Goal: Information Seeking & Learning: Learn about a topic

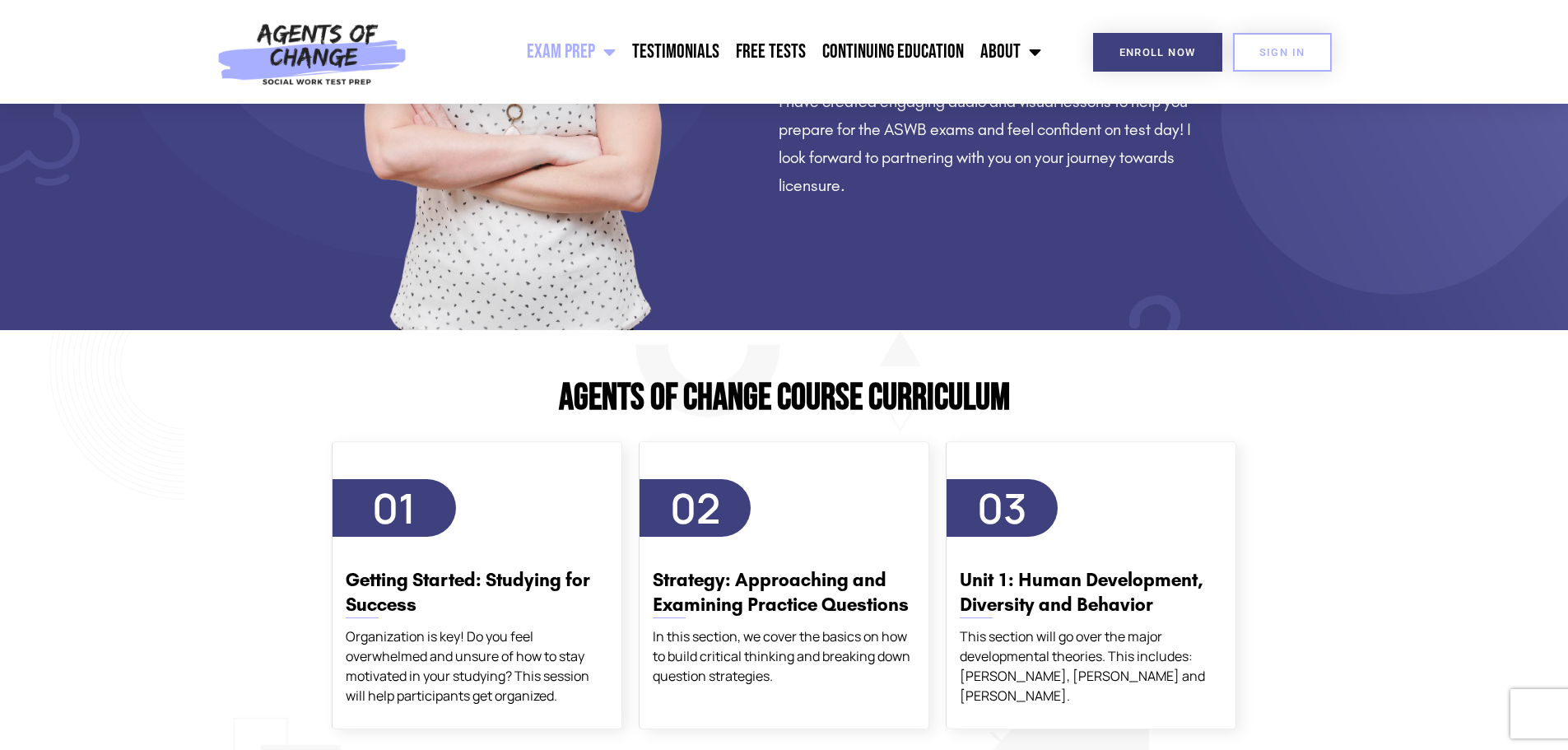
scroll to position [1893, 0]
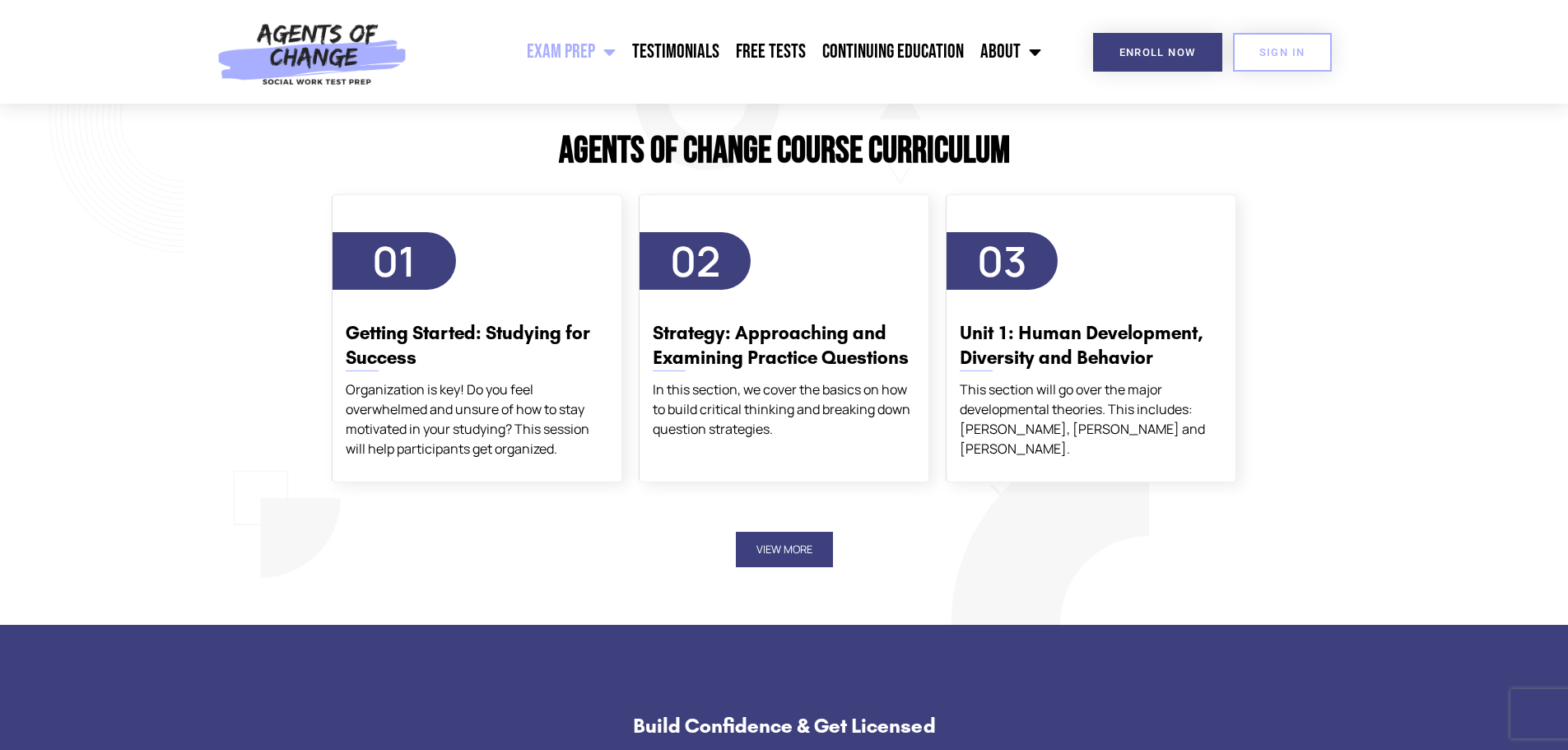
click at [809, 543] on button "View More" at bounding box center [784, 549] width 97 height 36
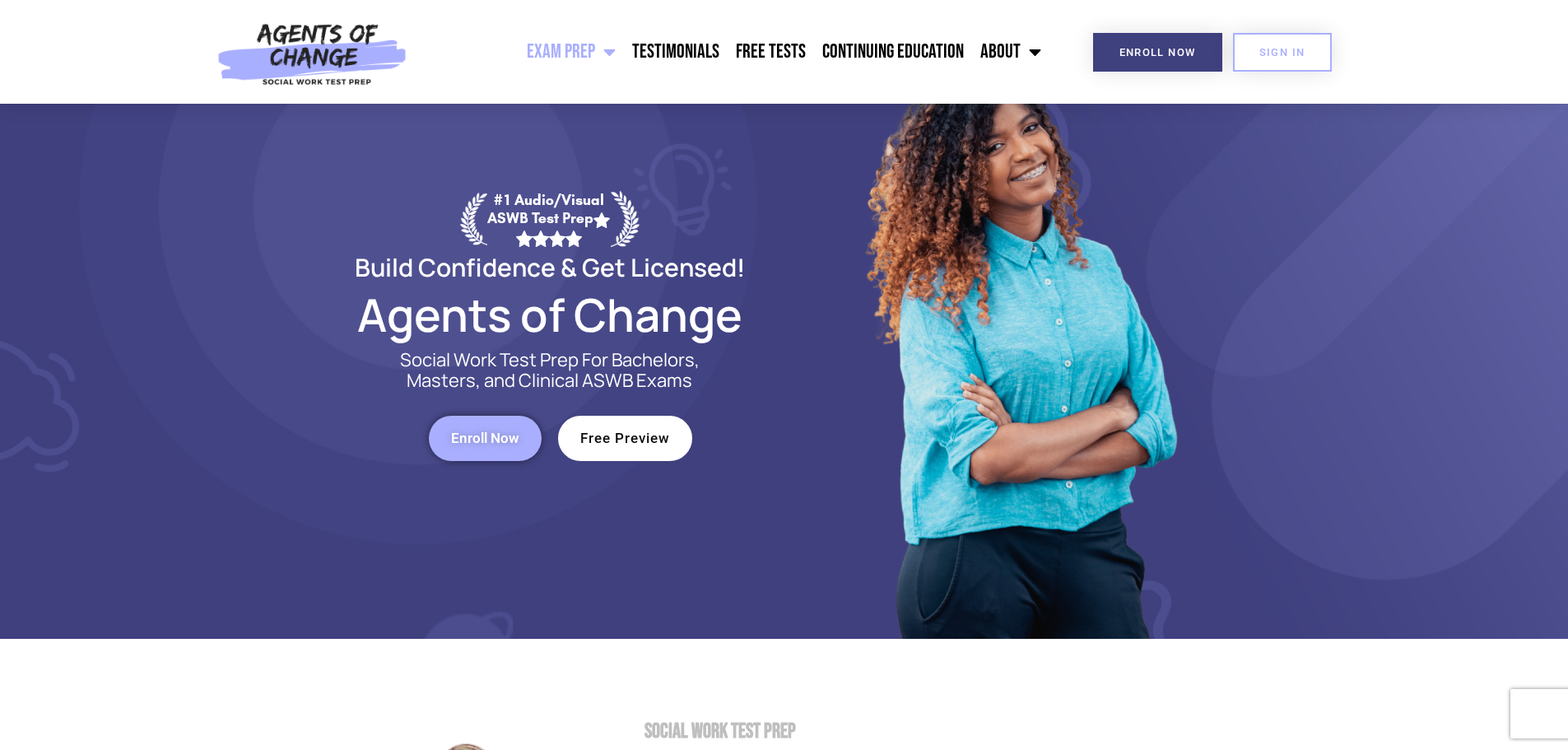
scroll to position [0, 0]
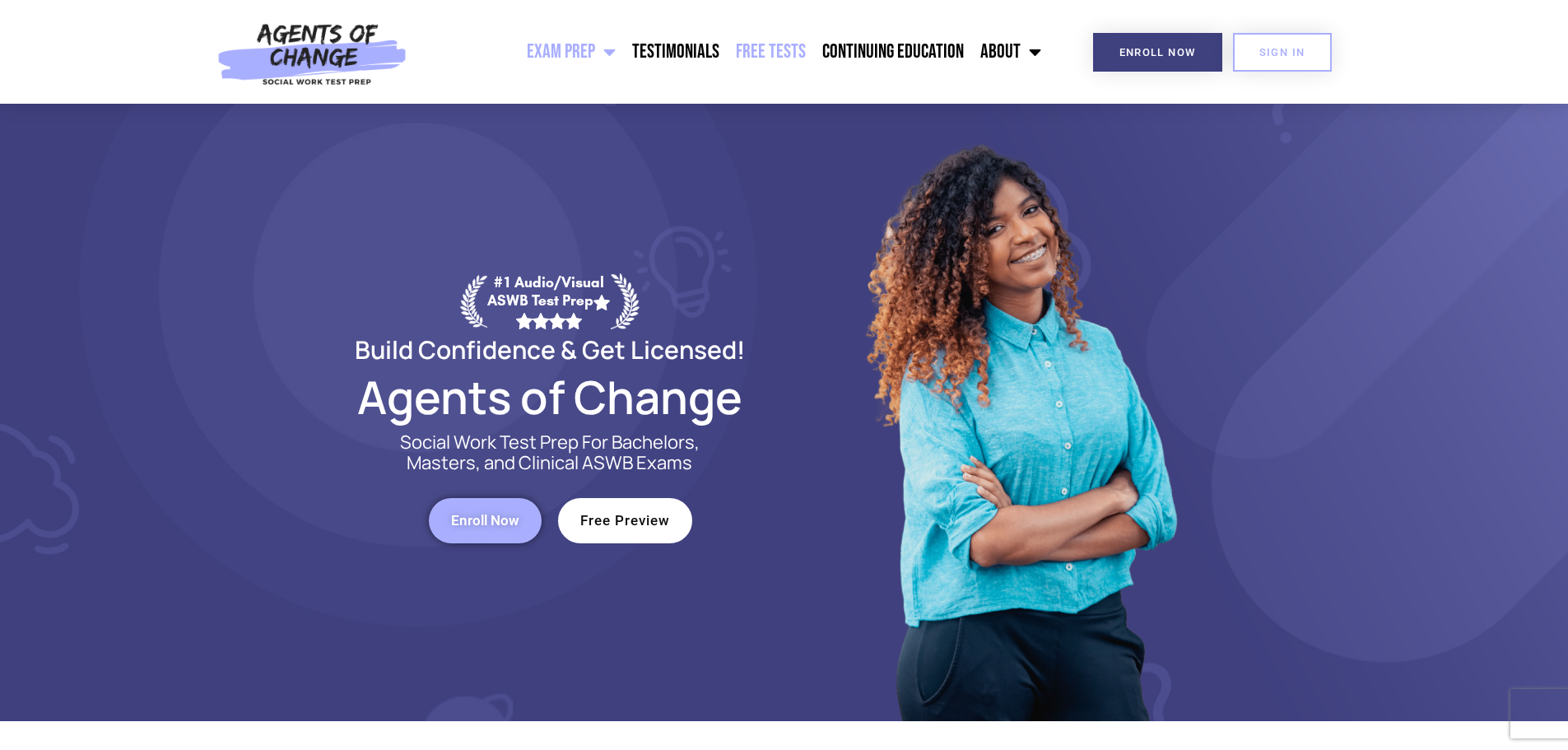
click at [766, 51] on link "Free Tests" at bounding box center [770, 52] width 86 height 41
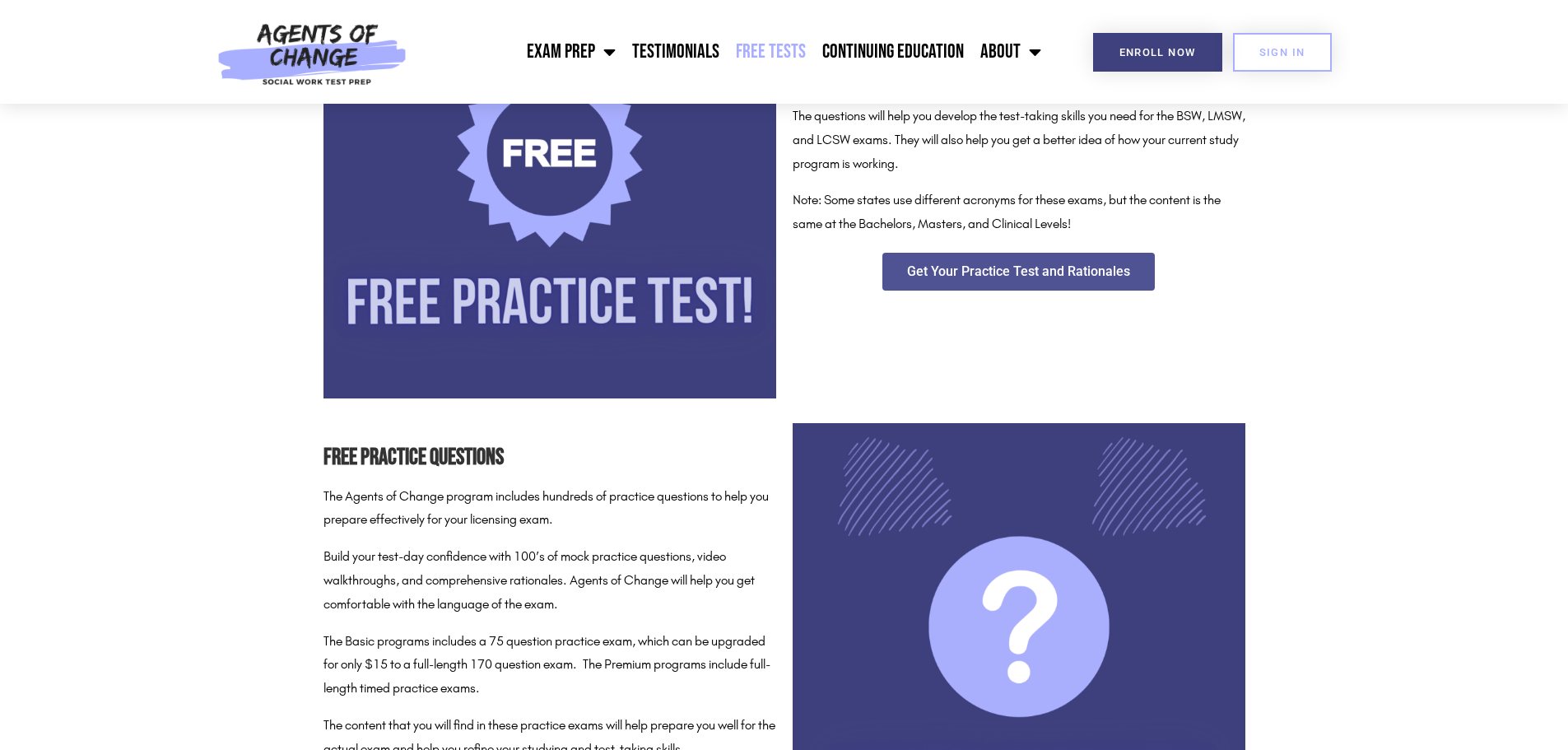
scroll to position [164, 0]
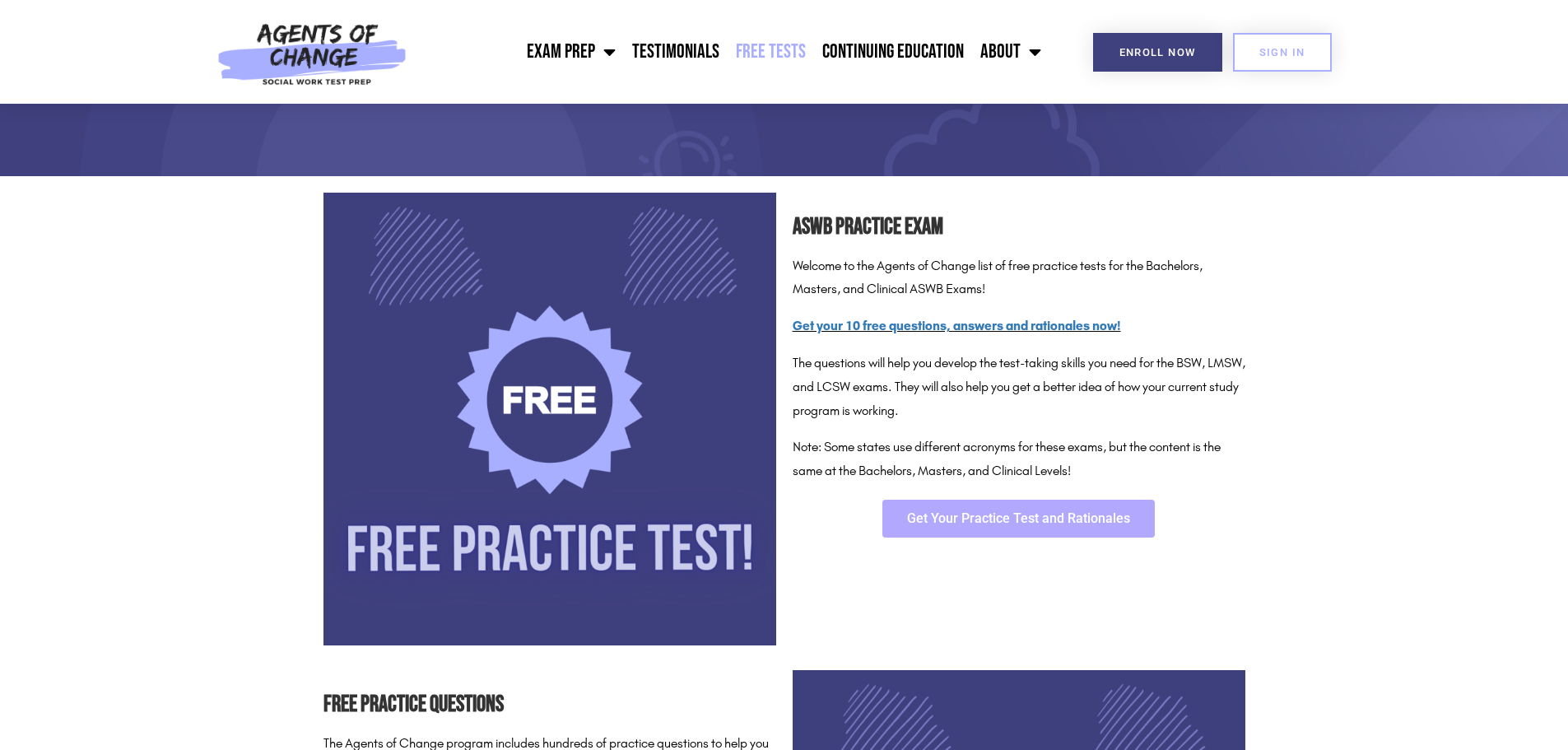
click at [989, 526] on link "Get Your Practice Test and Rationales" at bounding box center [1019, 518] width 273 height 38
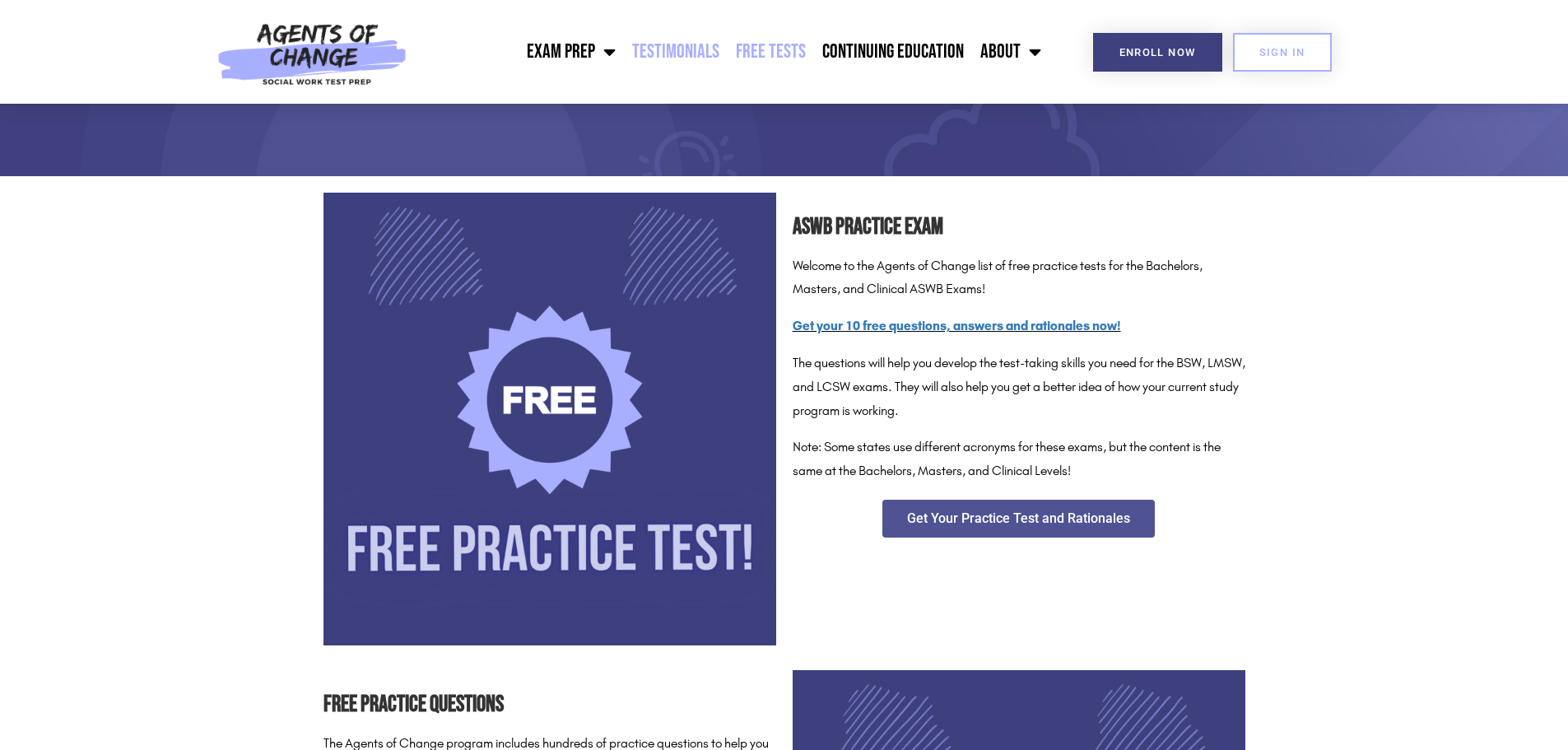
click at [682, 50] on link "Testimonials" at bounding box center [676, 52] width 103 height 41
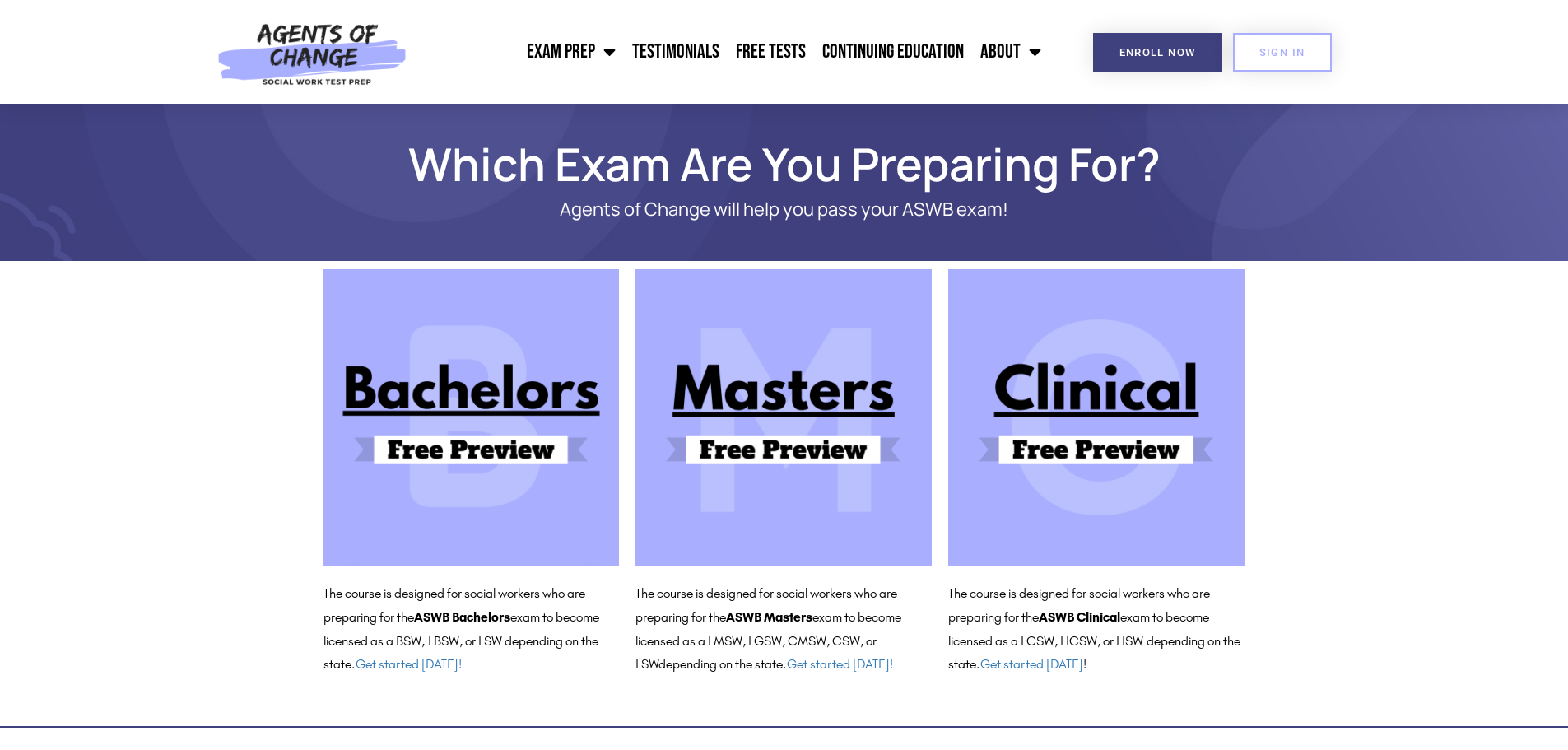
click at [787, 415] on img at bounding box center [783, 417] width 296 height 296
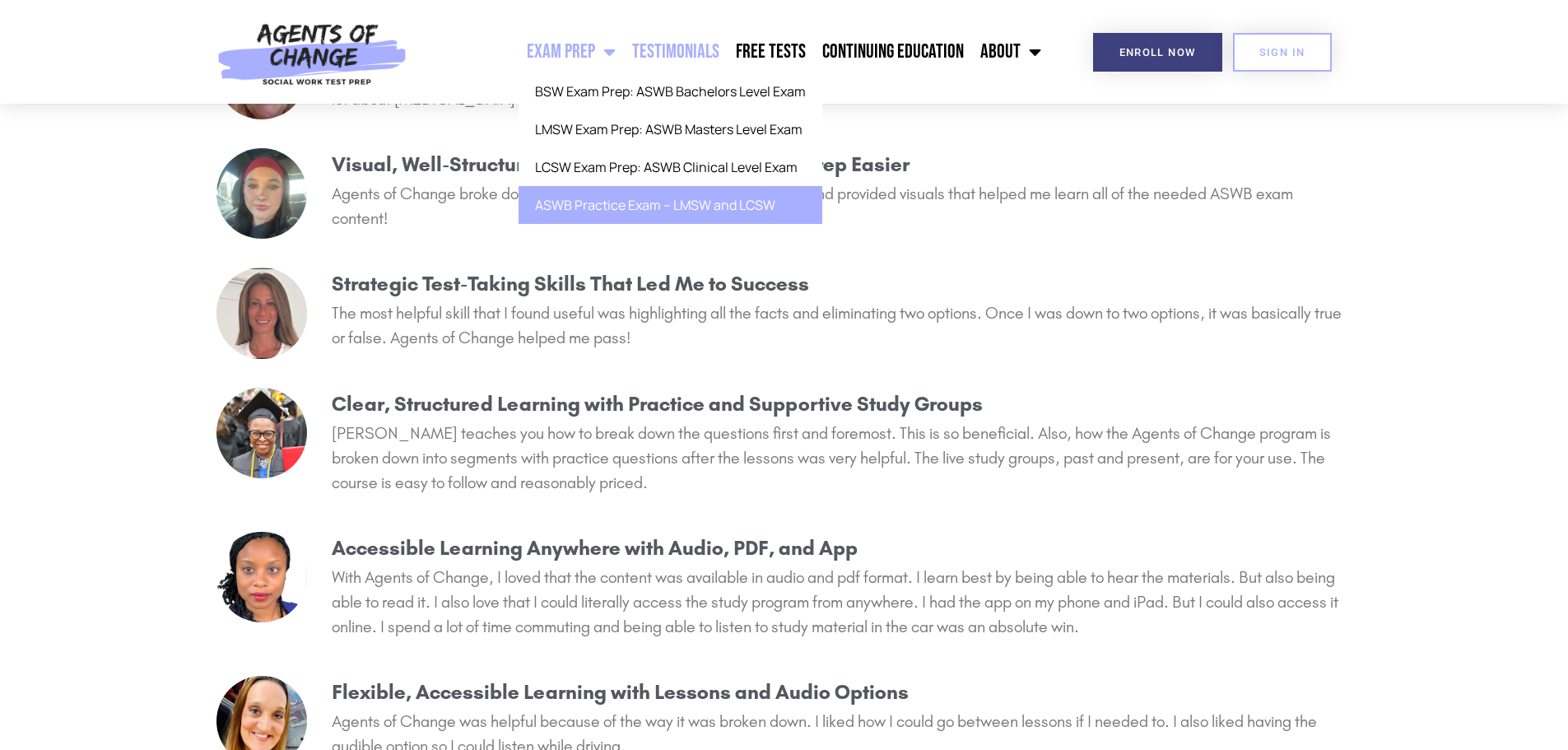
scroll to position [247, 0]
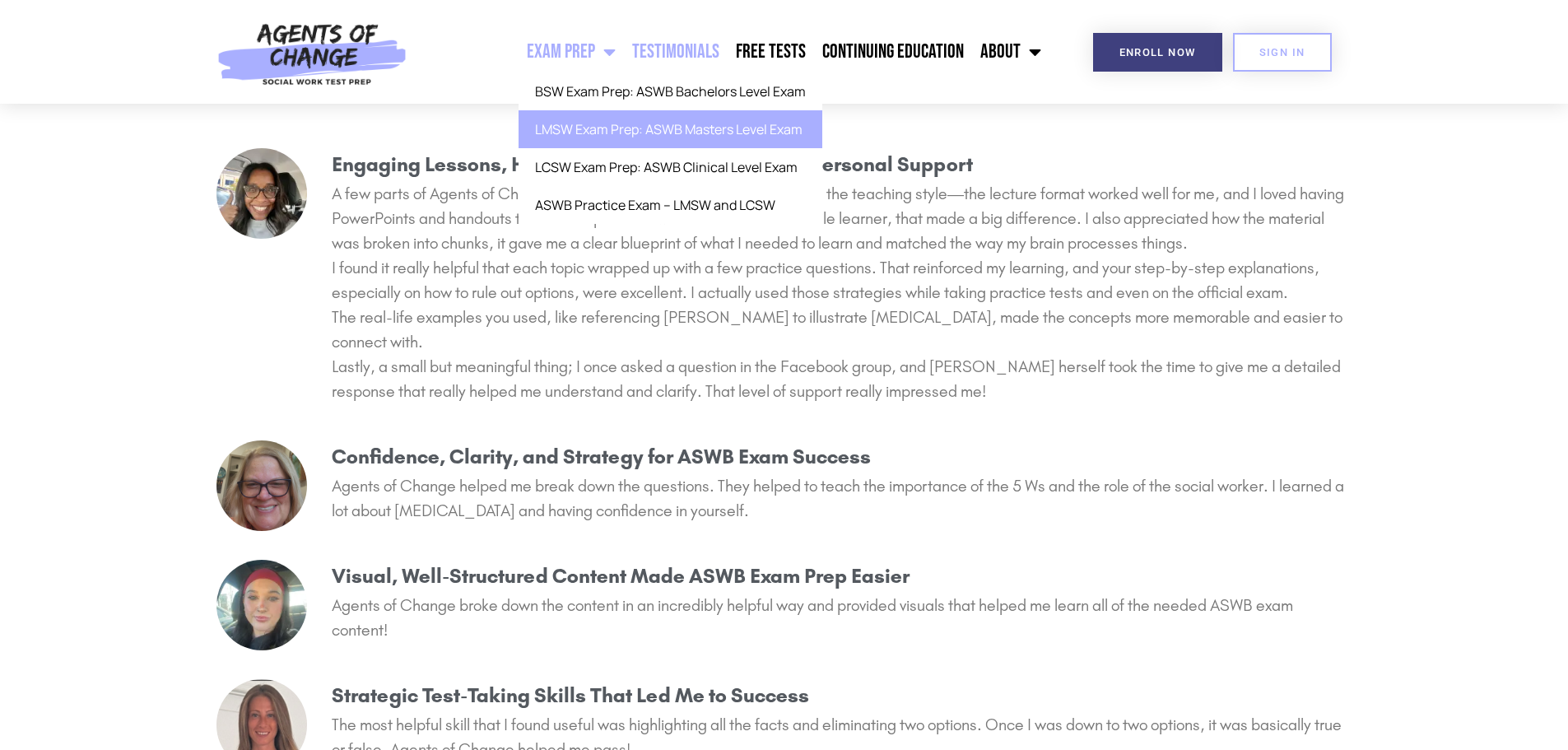
click at [615, 133] on link "LMSW Exam Prep: ASWB Masters Level Exam" at bounding box center [670, 129] width 304 height 38
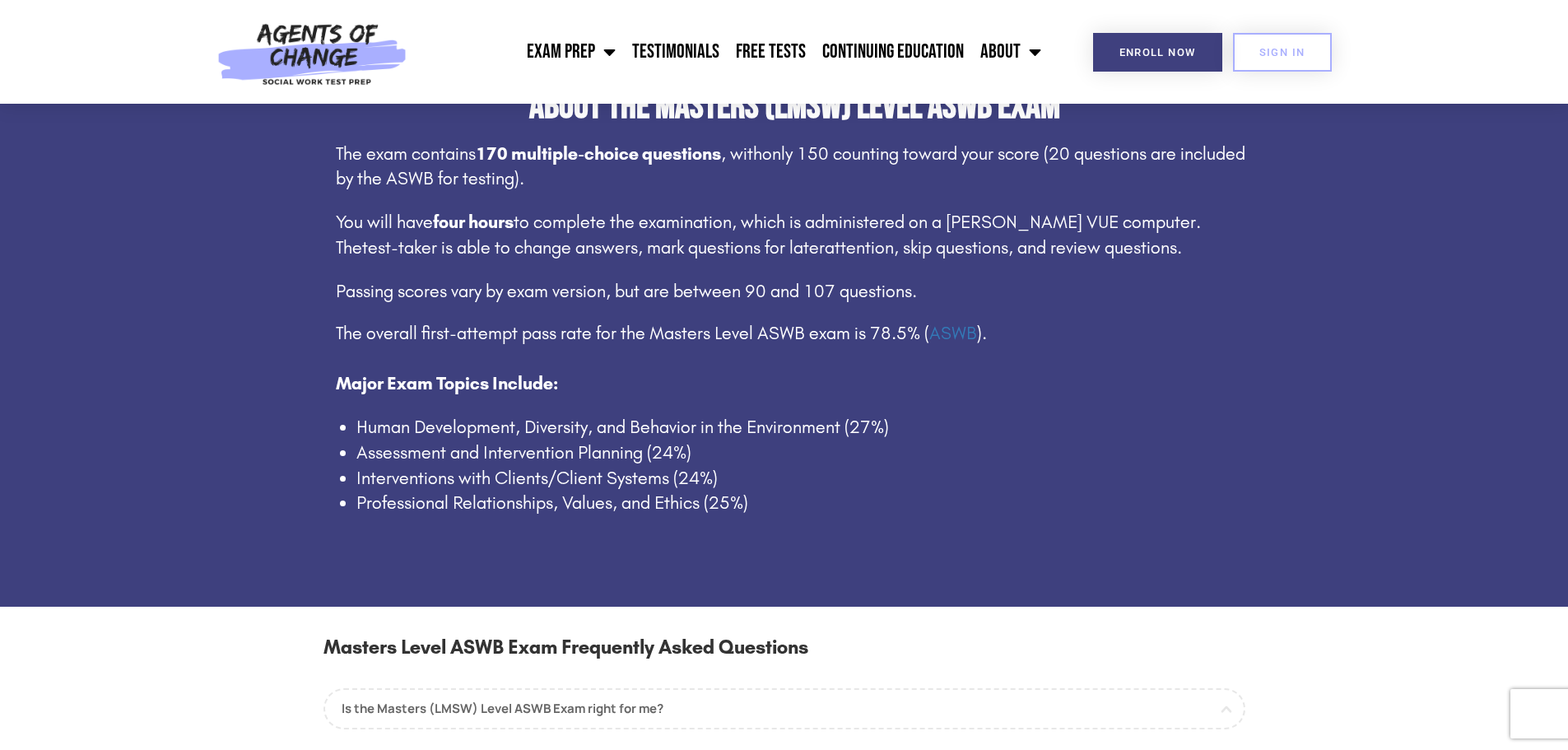
scroll to position [905, 0]
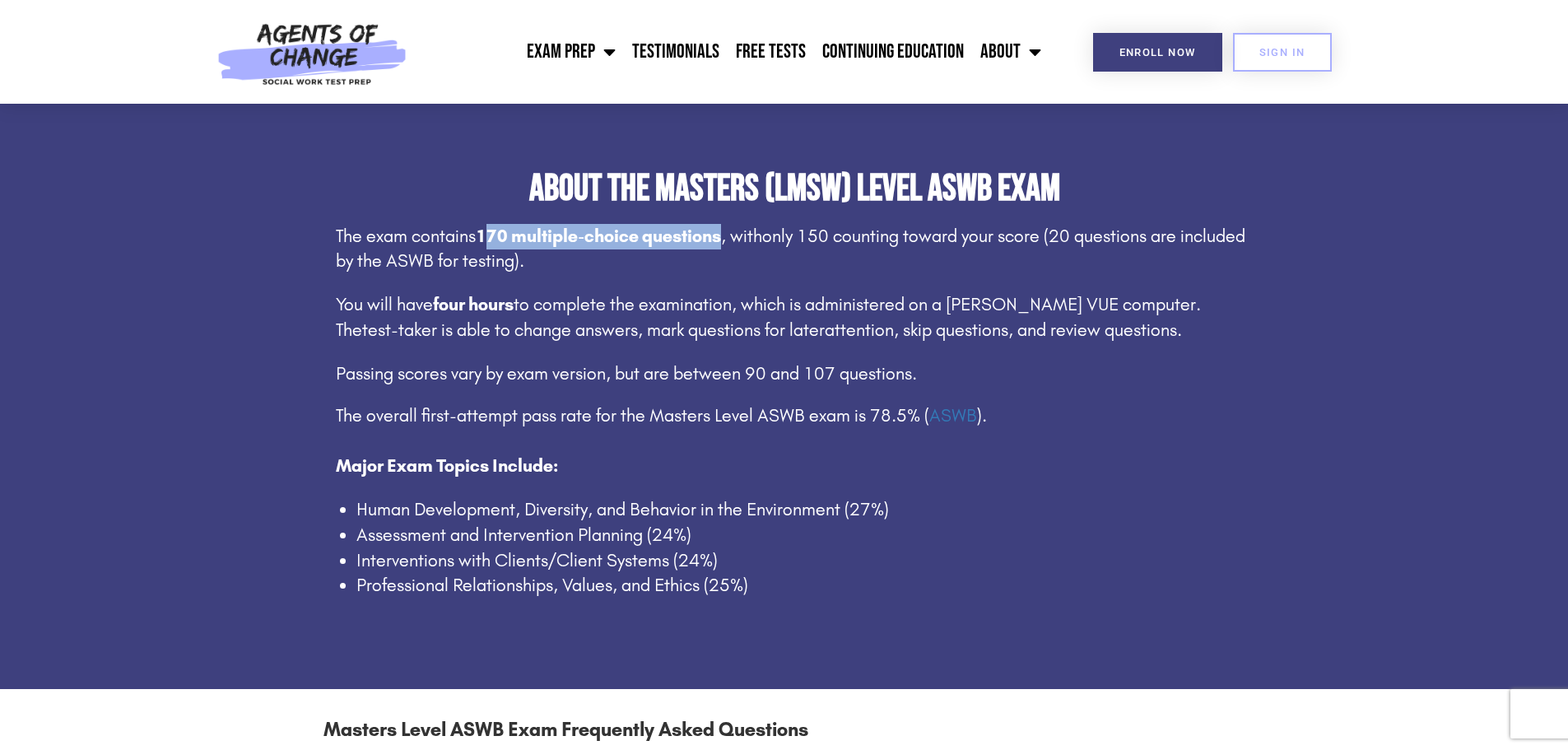
drag, startPoint x: 478, startPoint y: 234, endPoint x: 718, endPoint y: 217, distance: 240.6
click at [718, 217] on div "About the Masters (LMSW) Level ASWB Exam The exam contains 170 multiple-choice …" at bounding box center [784, 389] width 938 height 437
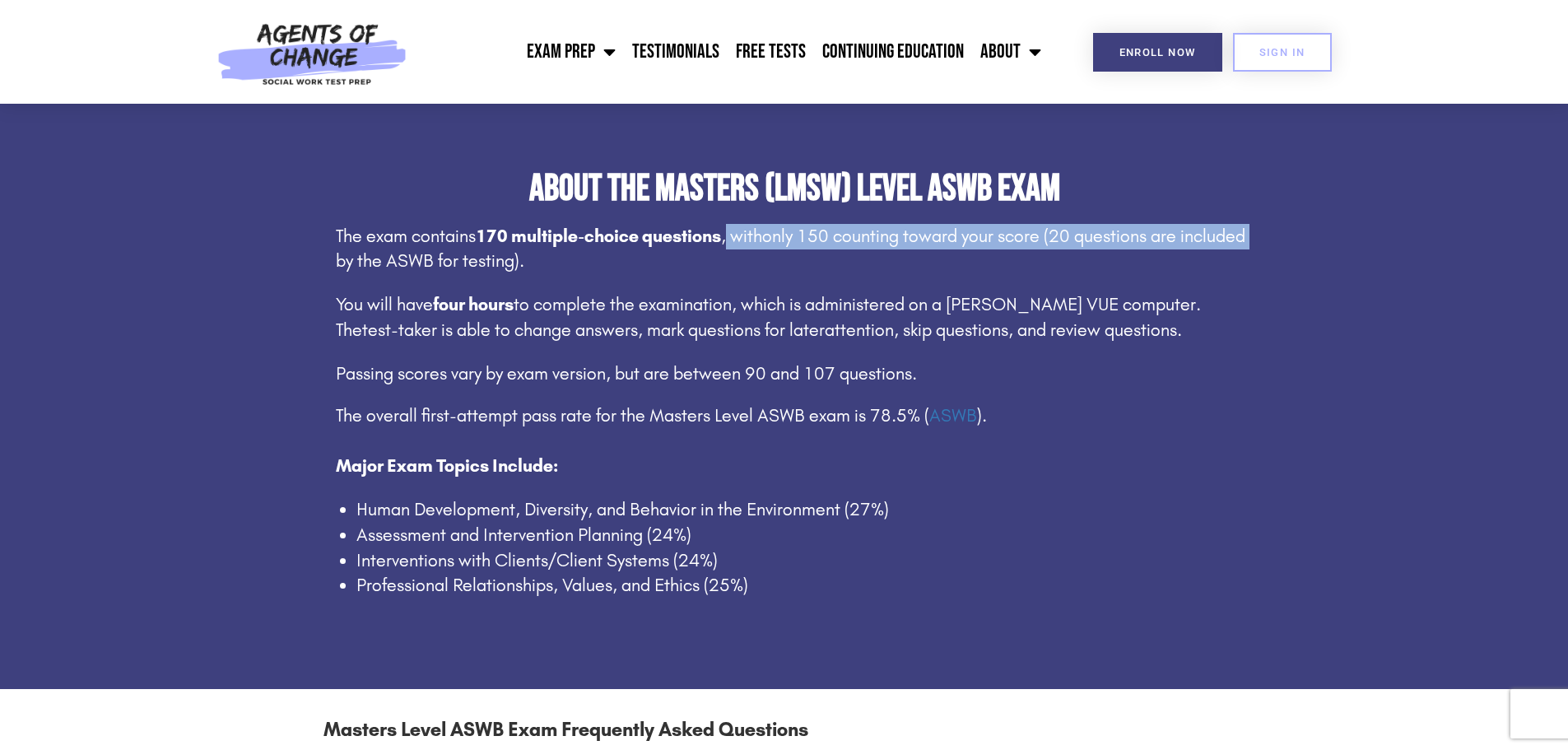
drag, startPoint x: 730, startPoint y: 240, endPoint x: 1271, endPoint y: 242, distance: 541.0
click at [1271, 242] on section "About the Masters (LMSW) Level ASWB Exam The exam contains 170 multiple-choice …" at bounding box center [784, 389] width 1568 height 602
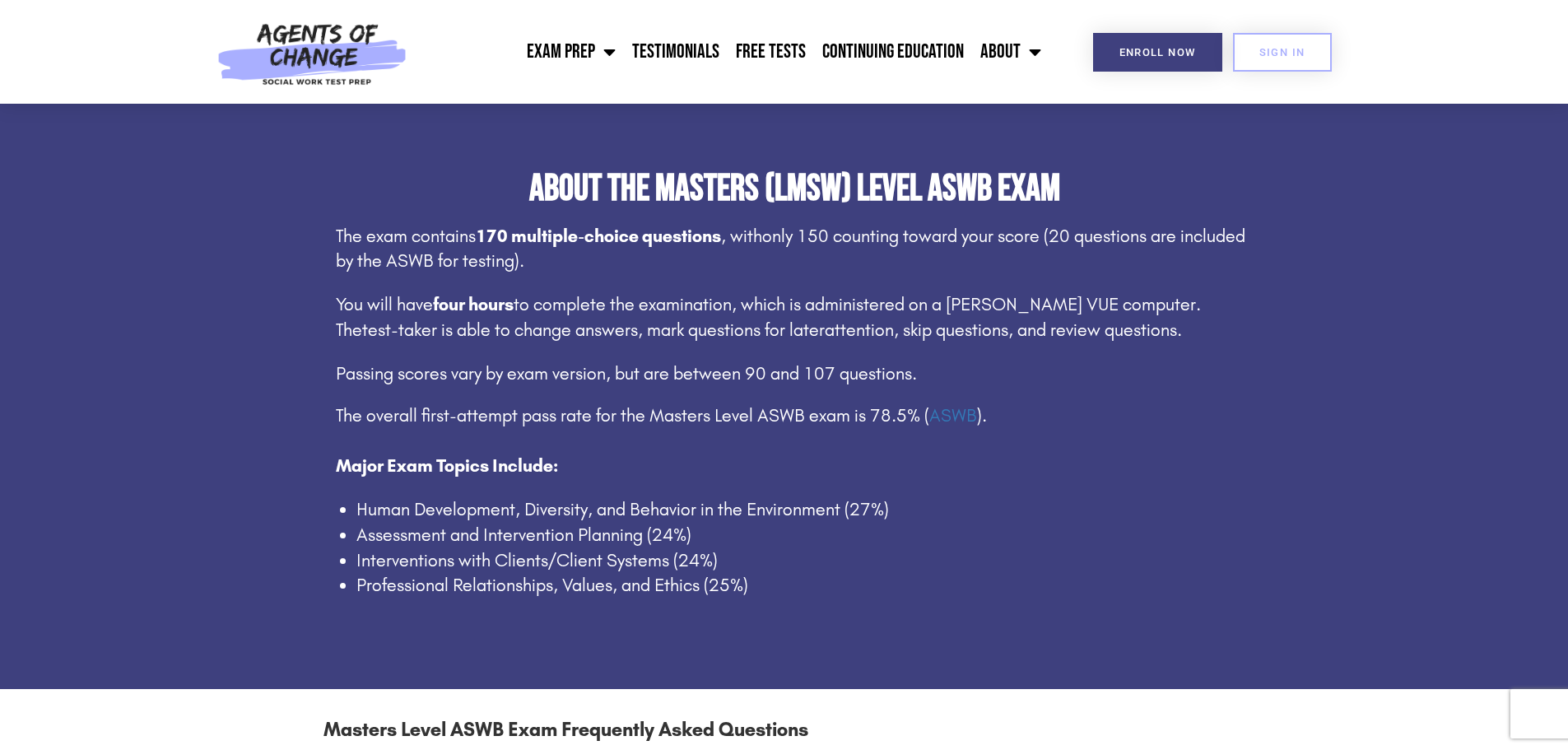
click at [919, 294] on span "to complete the examination, which is administered on a Pearson VUE computer. T…" at bounding box center [769, 317] width 865 height 47
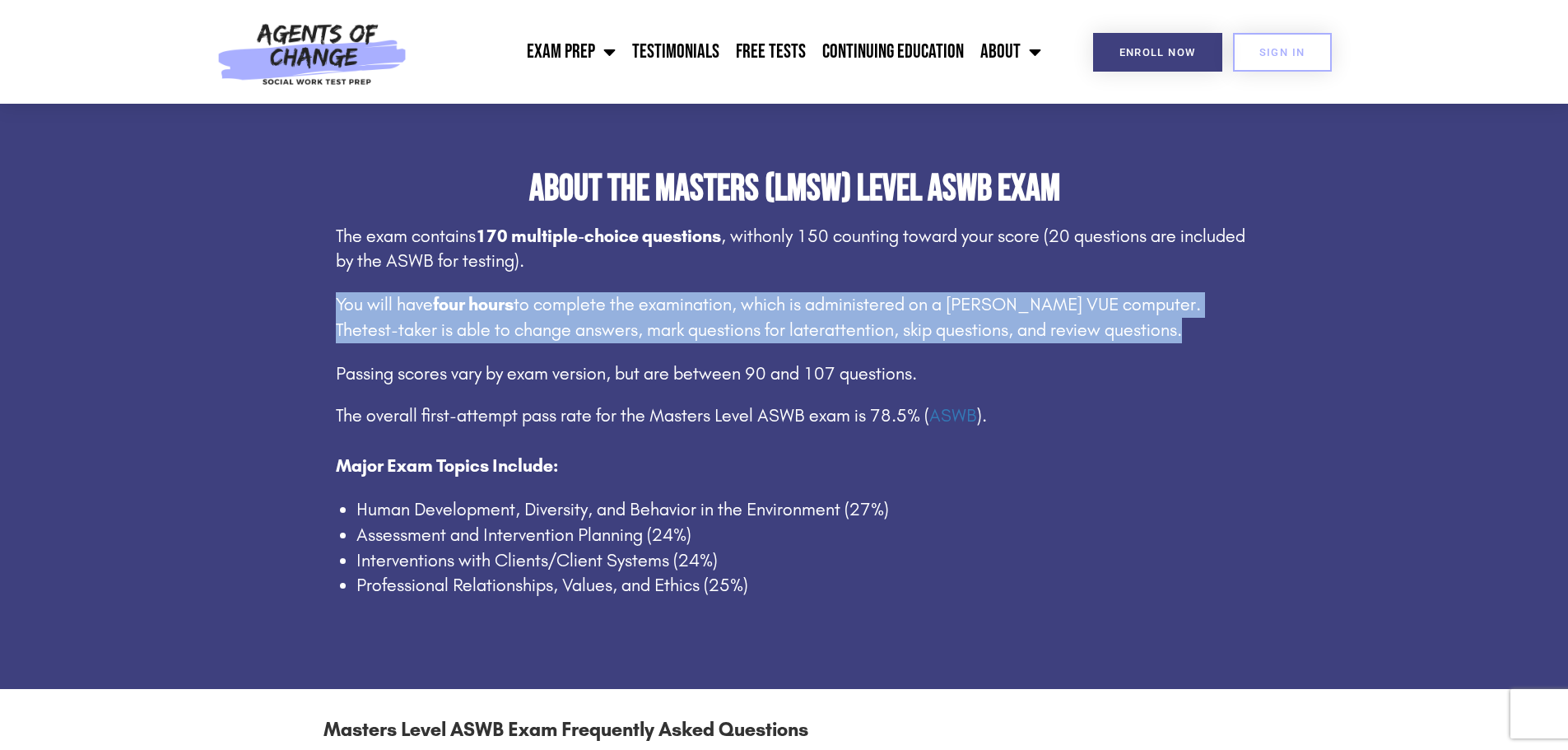
drag, startPoint x: 329, startPoint y: 300, endPoint x: 1261, endPoint y: 329, distance: 932.5
click at [1261, 329] on section "About the Masters (LMSW) Level ASWB Exam The exam contains 170 multiple-choice …" at bounding box center [784, 389] width 1568 height 602
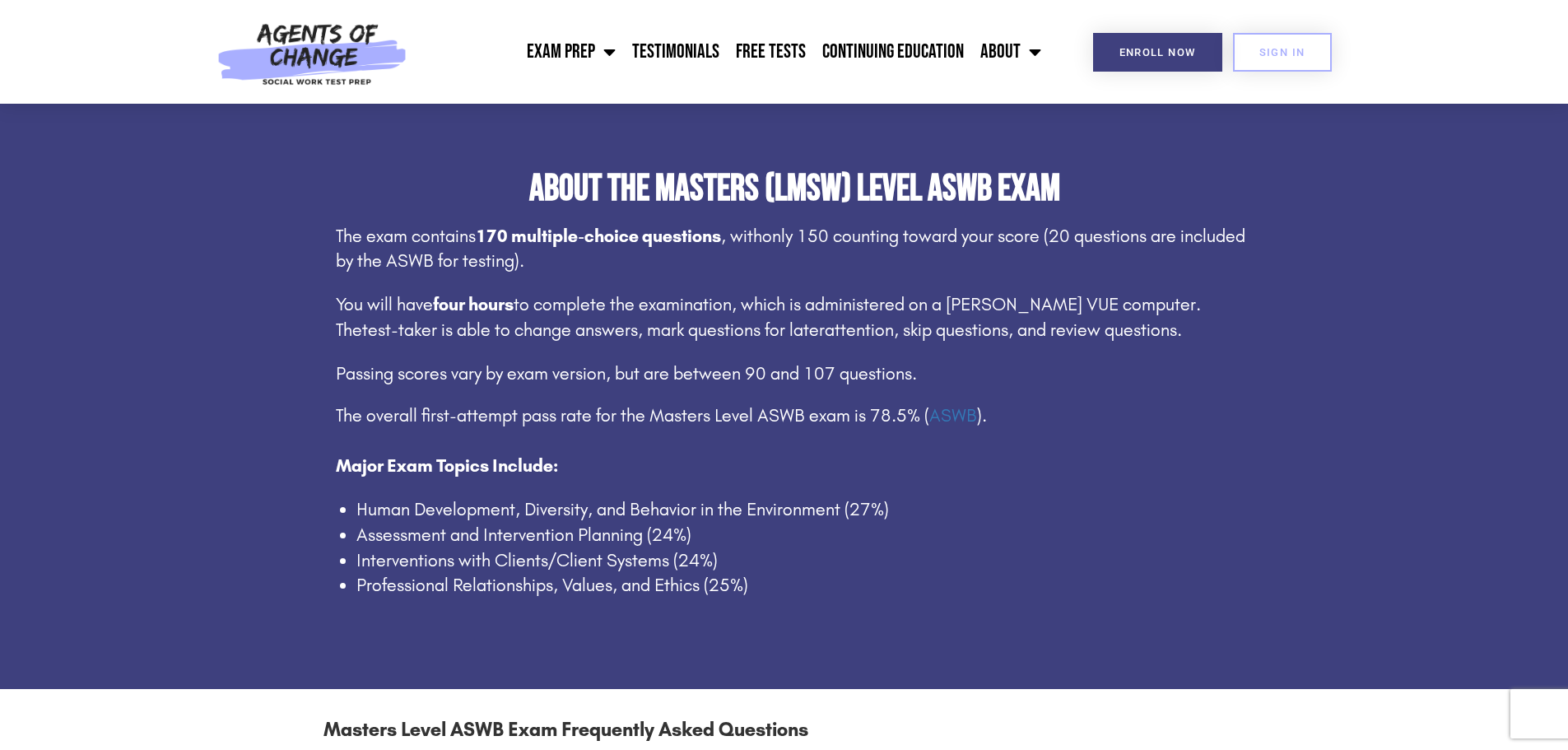
click at [915, 361] on p "Passing scores vary by exam version, but are between 90 and 107 questions." at bounding box center [795, 374] width 918 height 25
drag, startPoint x: 314, startPoint y: 378, endPoint x: 795, endPoint y: 379, distance: 481.0
click at [795, 379] on div "About the Masters (LMSW) Level ASWB Exam The exam contains 170 multiple-choice …" at bounding box center [784, 389] width 938 height 437
click at [746, 375] on span "Passing scores vary by exam version, but are between 90 and 107 questions." at bounding box center [627, 373] width 581 height 21
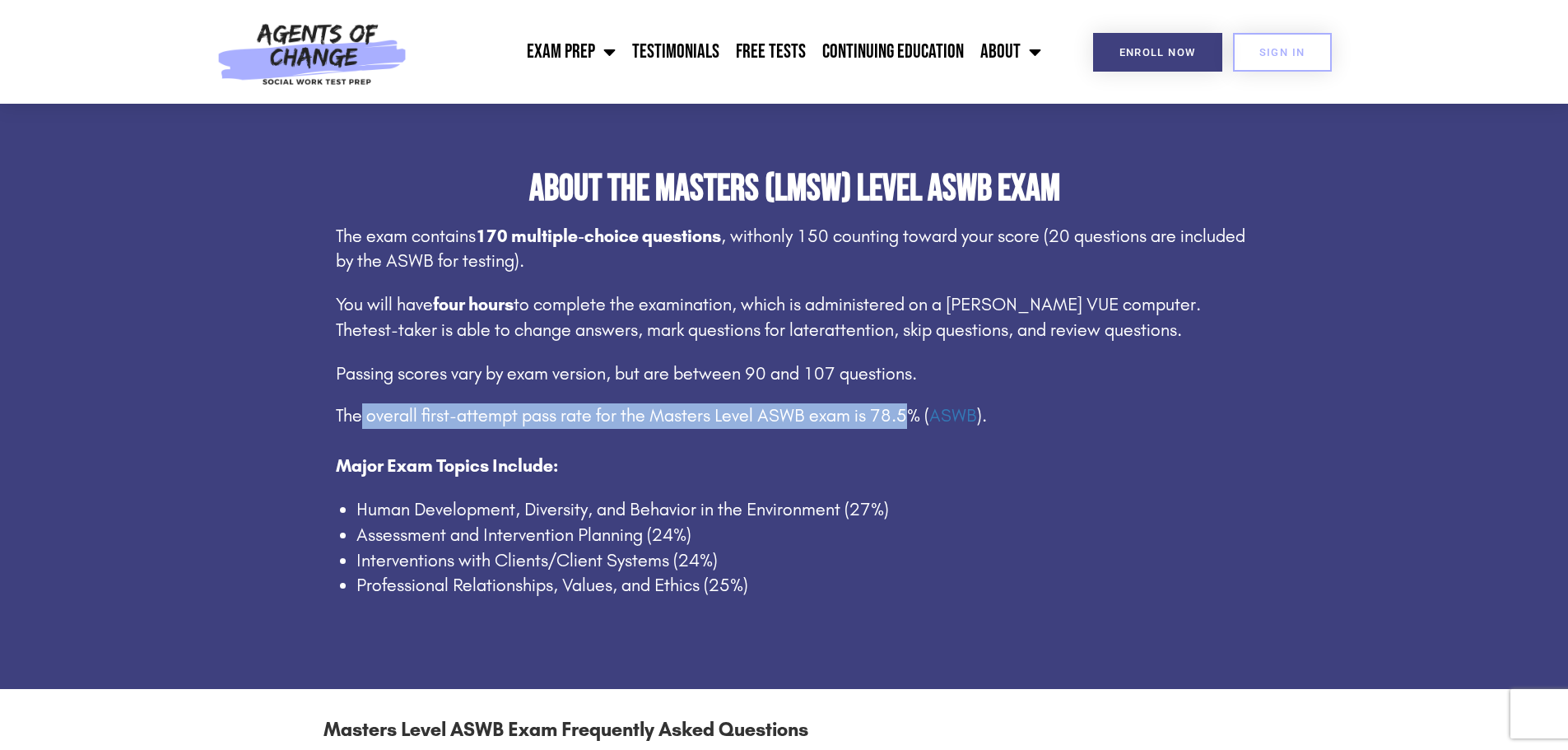
drag, startPoint x: 361, startPoint y: 407, endPoint x: 905, endPoint y: 389, distance: 544.3
click at [905, 389] on div "The exam contains 170 multiple-choice questions , with only 150 counting toward…" at bounding box center [795, 411] width 918 height 375
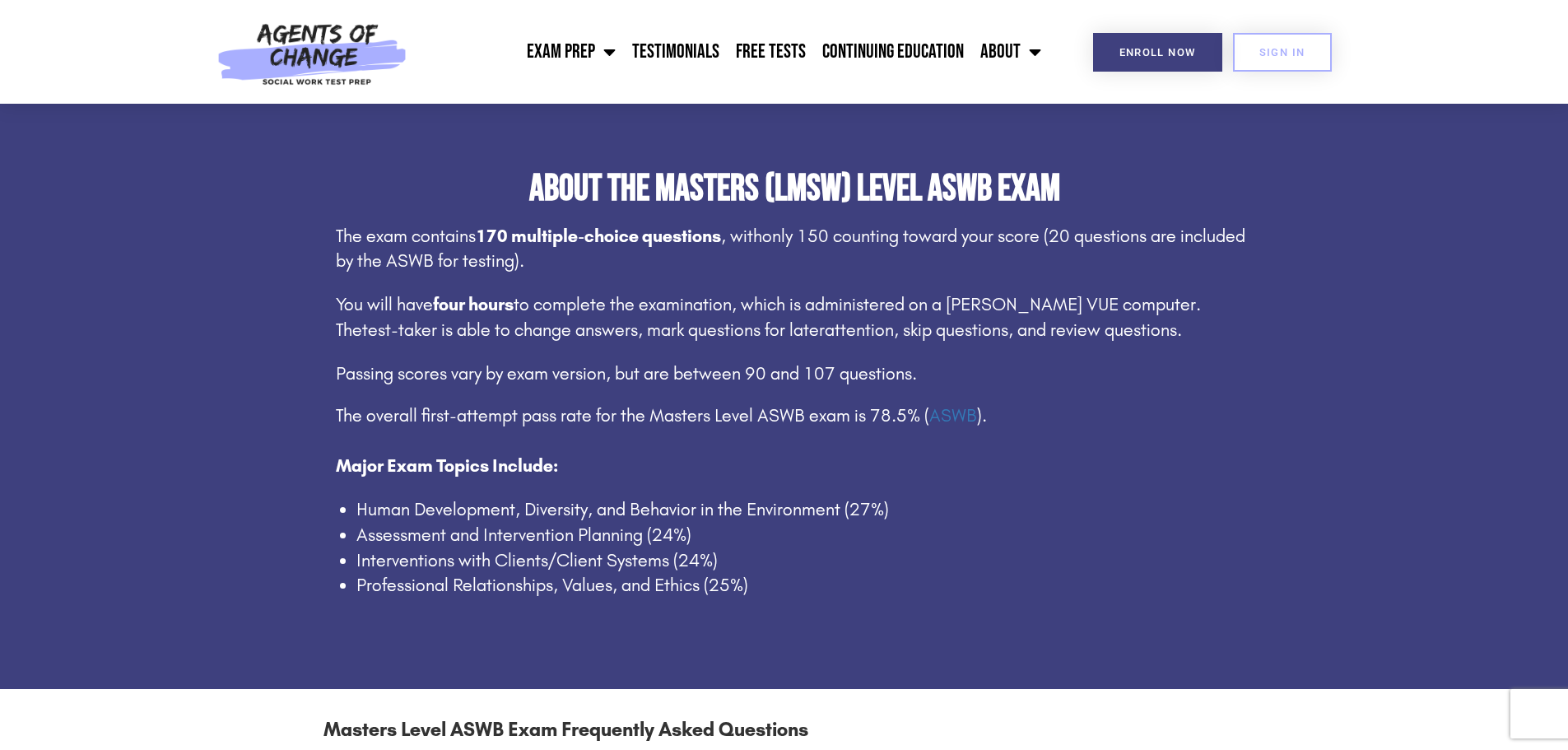
click at [713, 497] on li "Human Development, Diversity, and Behavior in the Environment (27%)" at bounding box center [805, 510] width 897 height 25
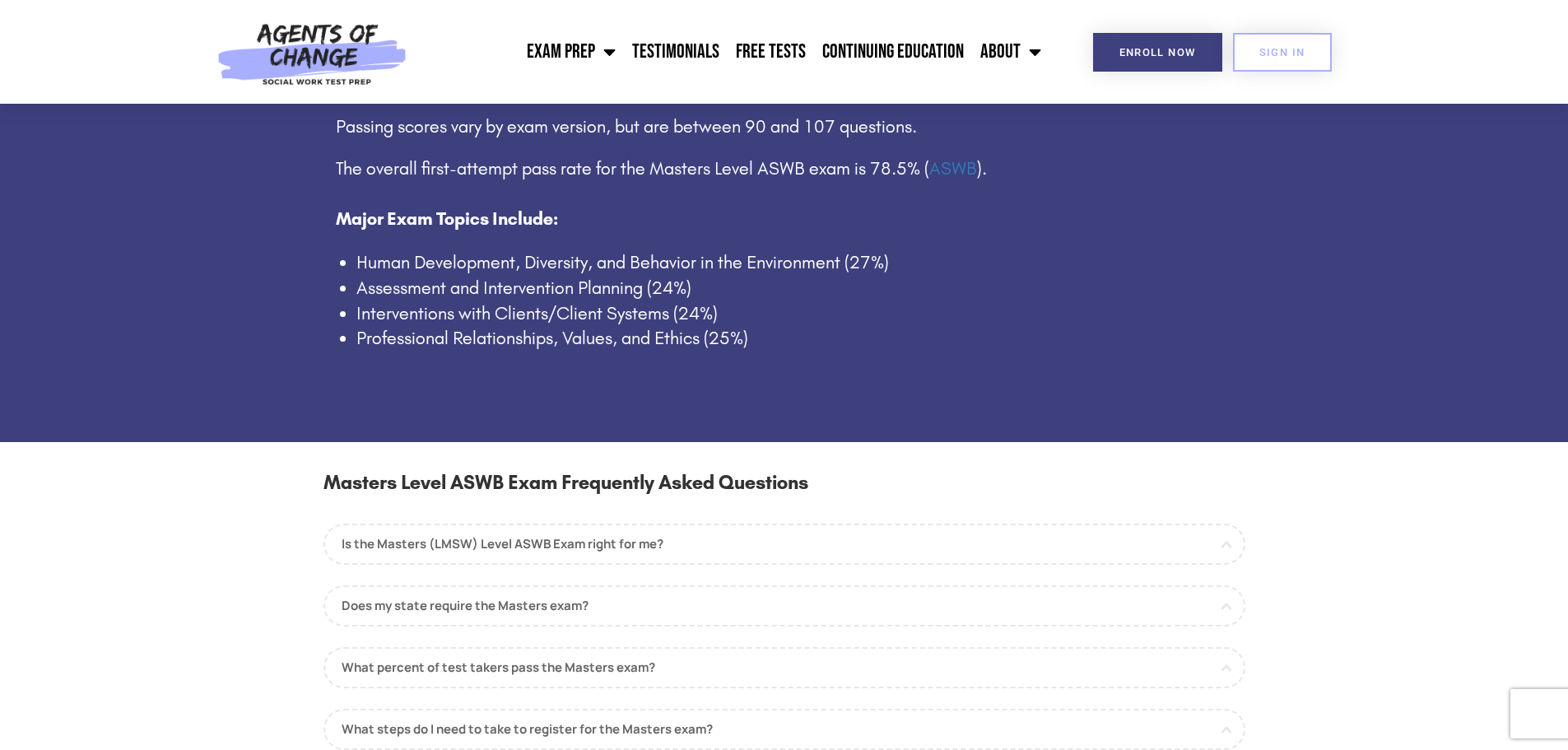
scroll to position [1316, 0]
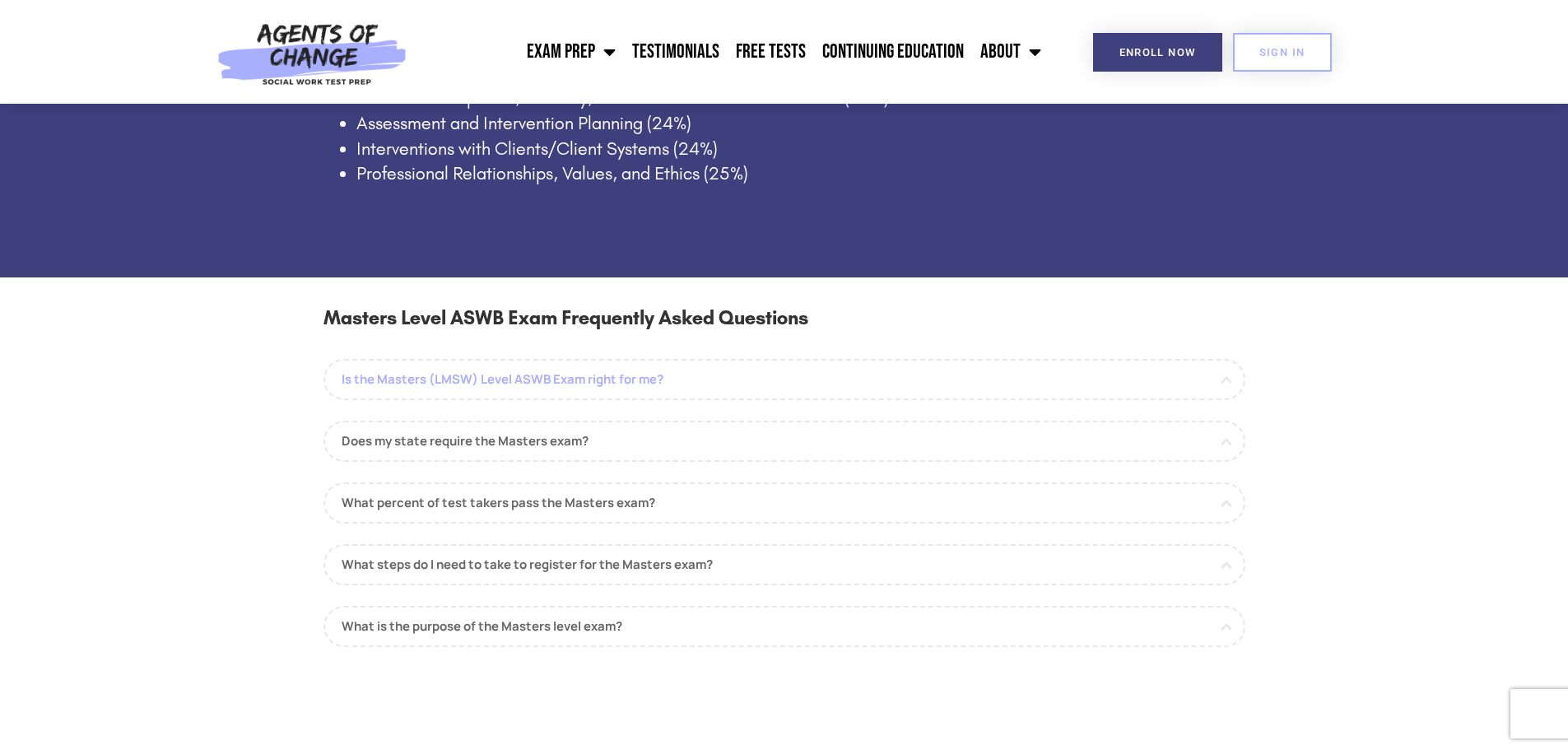
click at [692, 383] on link "Is the Masters (LMSW) Level ASWB Exam right for me?" at bounding box center [784, 379] width 922 height 41
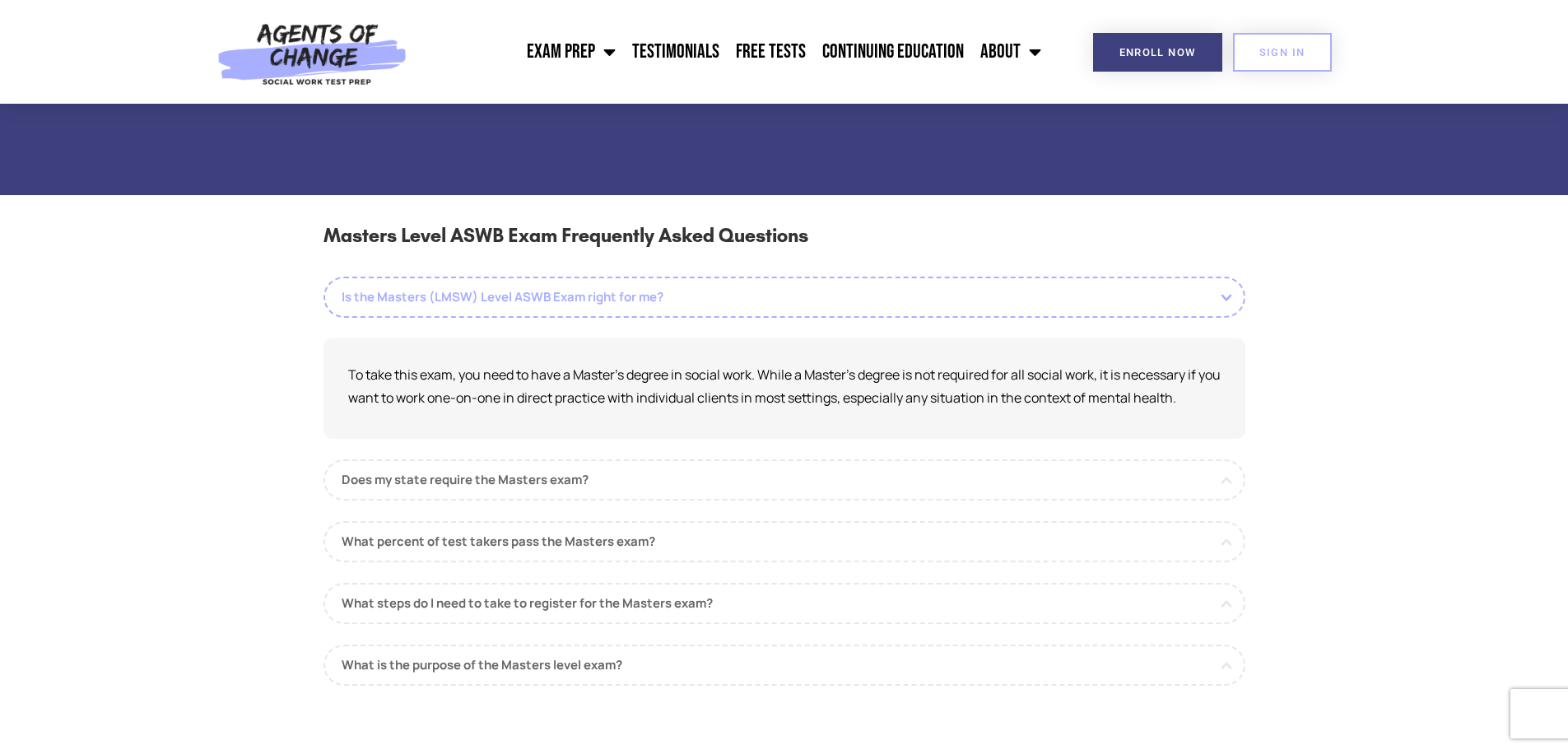
scroll to position [1563, 0]
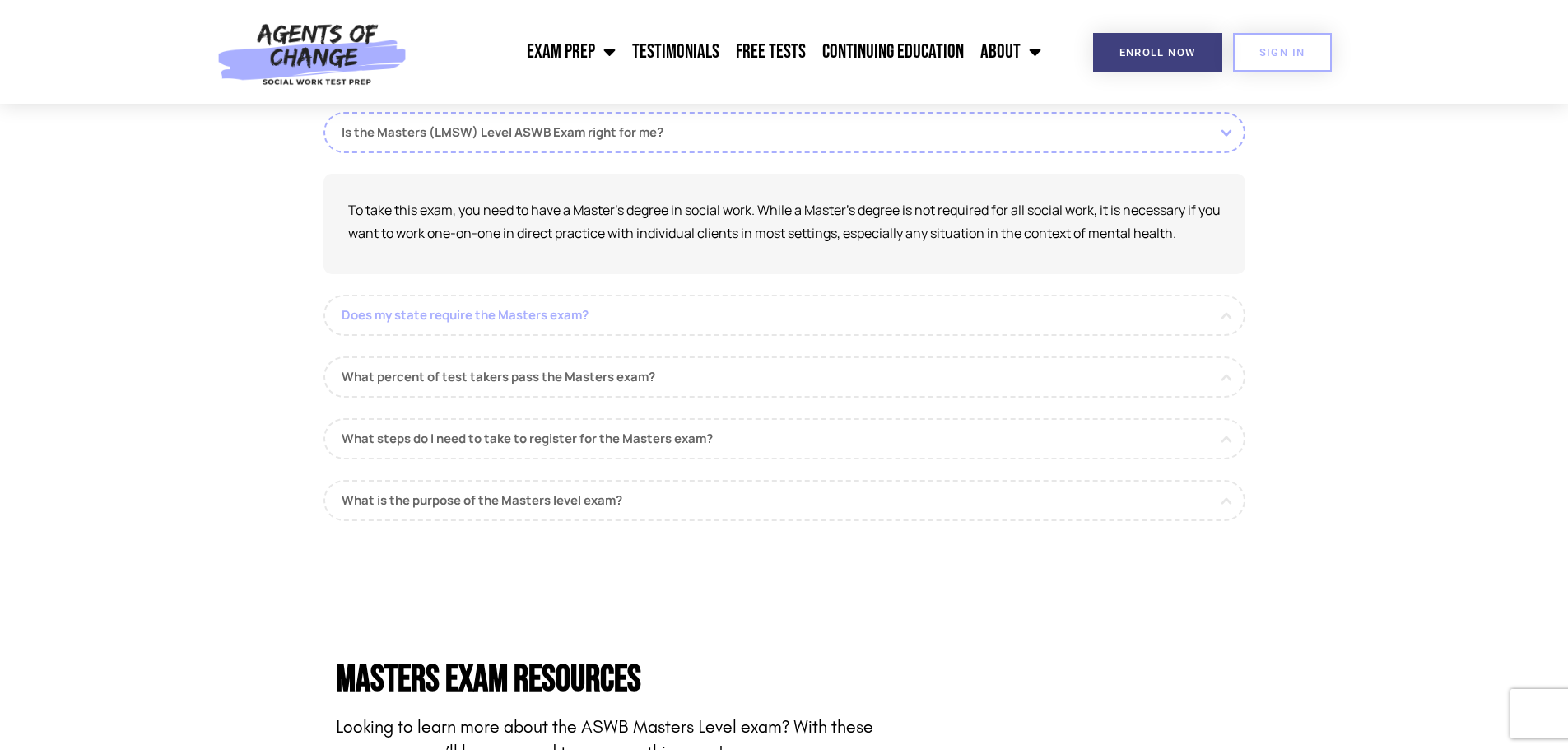
click at [654, 313] on link "Does my state require the Masters exam?" at bounding box center [784, 315] width 922 height 41
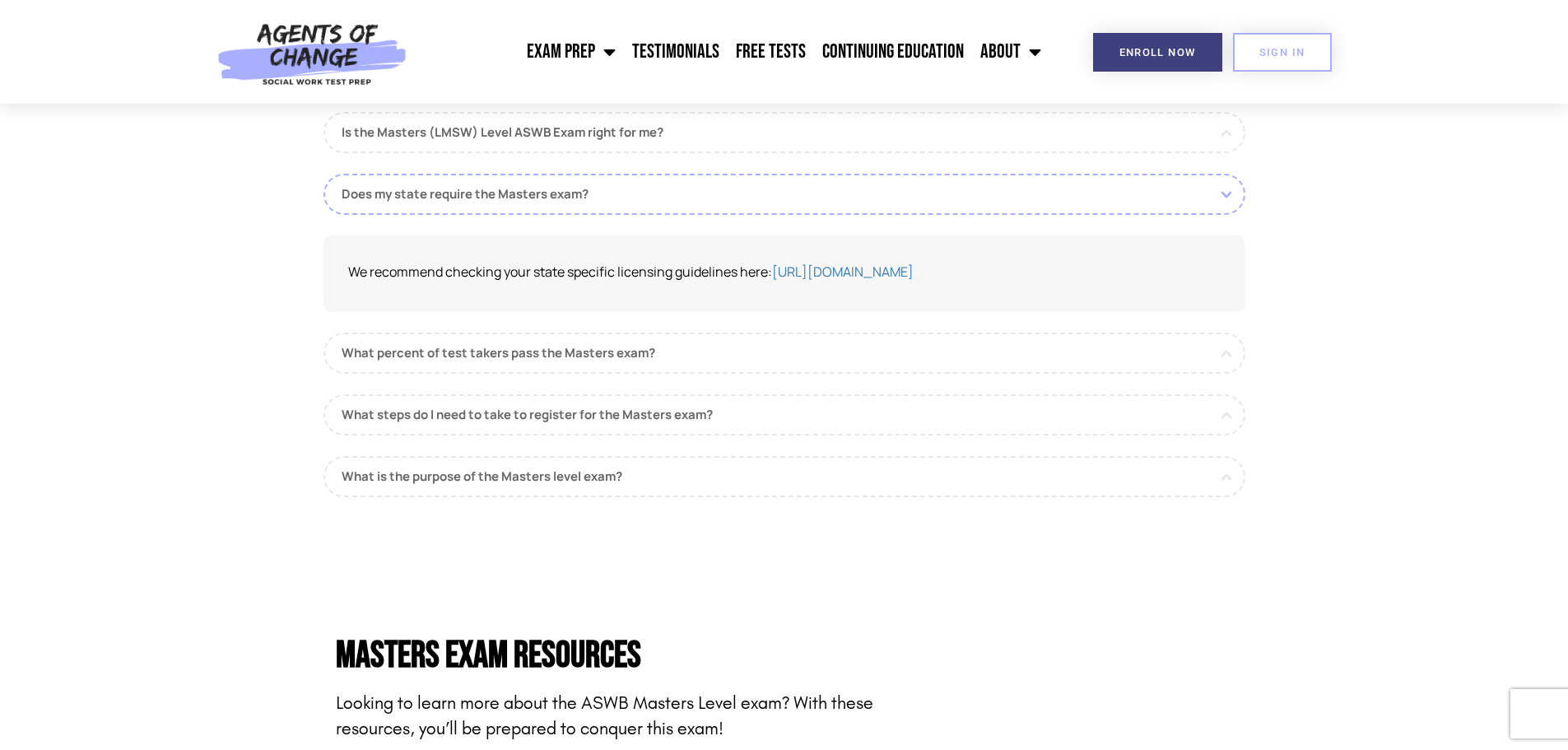
scroll to position [1646, 0]
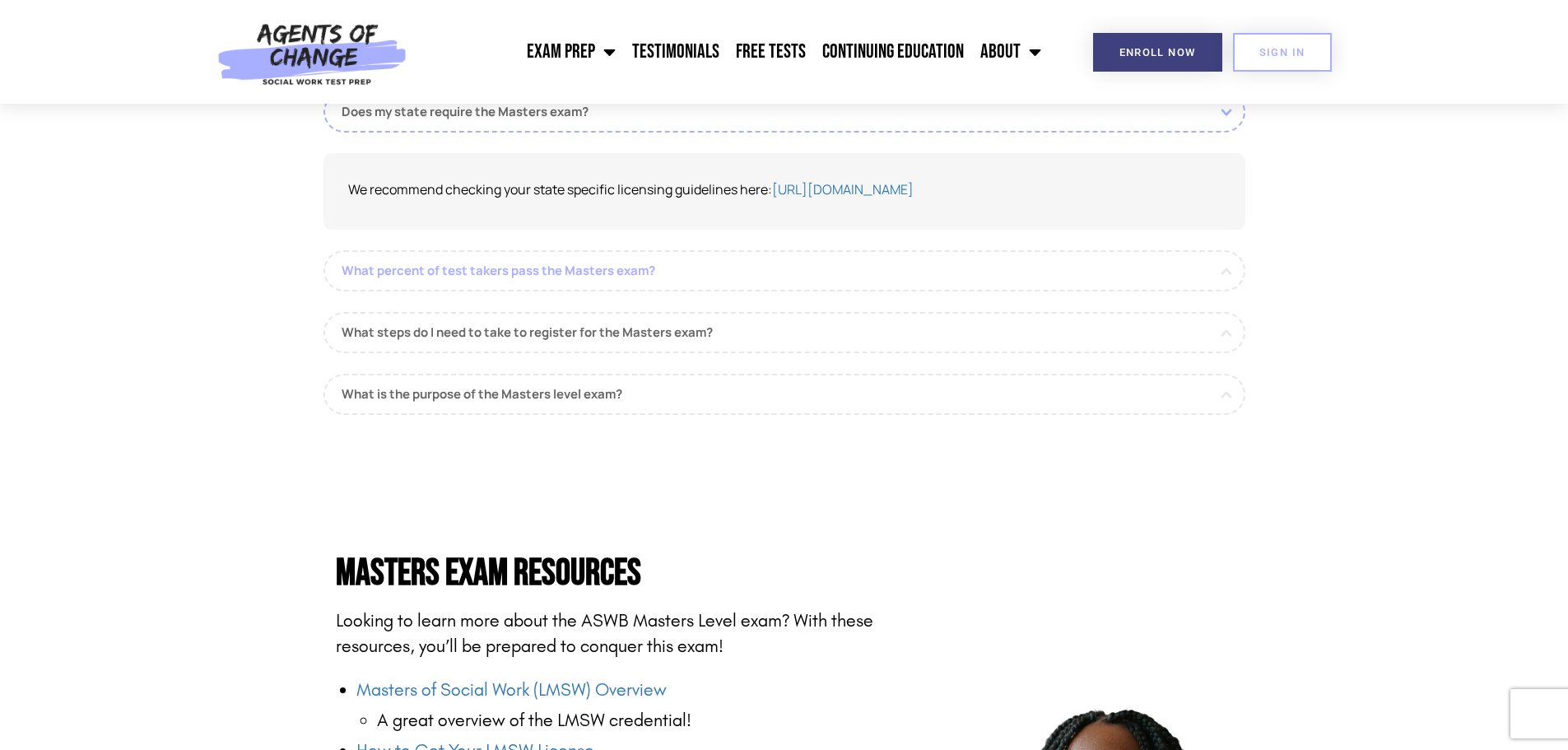
click at [662, 276] on link "What percent of test takers pass the Masters exam?" at bounding box center [784, 271] width 922 height 41
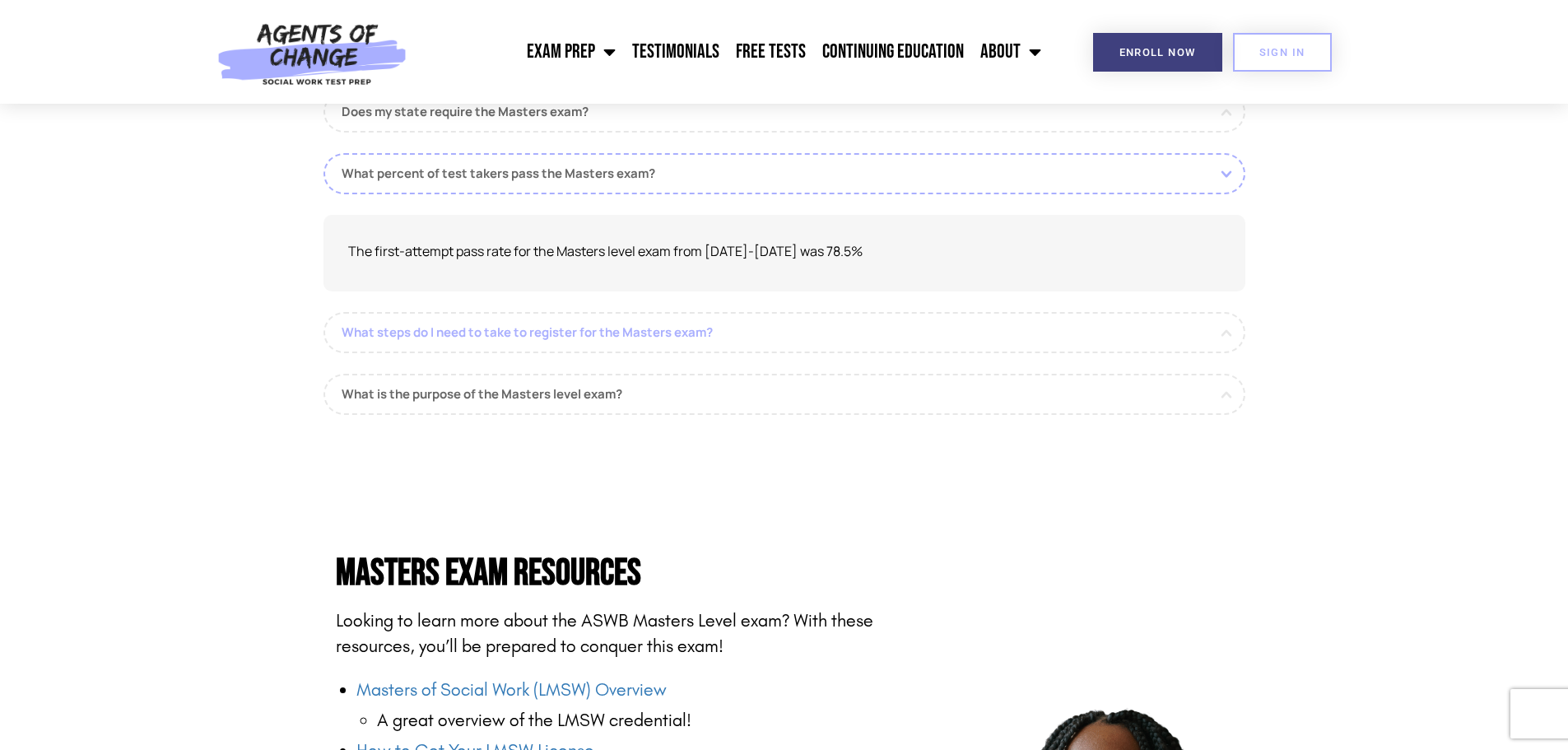
click at [720, 337] on link "What steps do I need to take to register for the Masters exam?" at bounding box center [784, 332] width 922 height 41
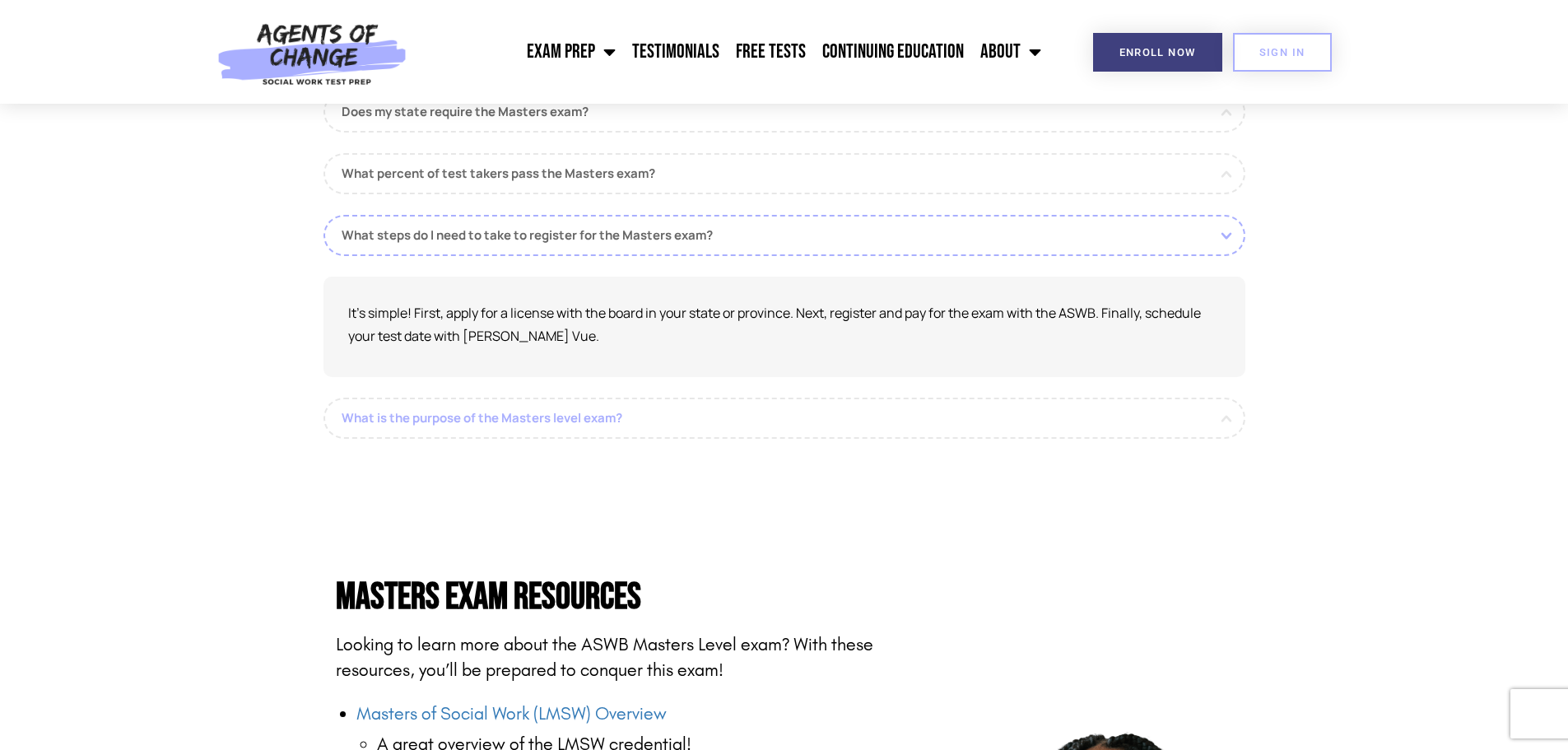
scroll to position [1728, 0]
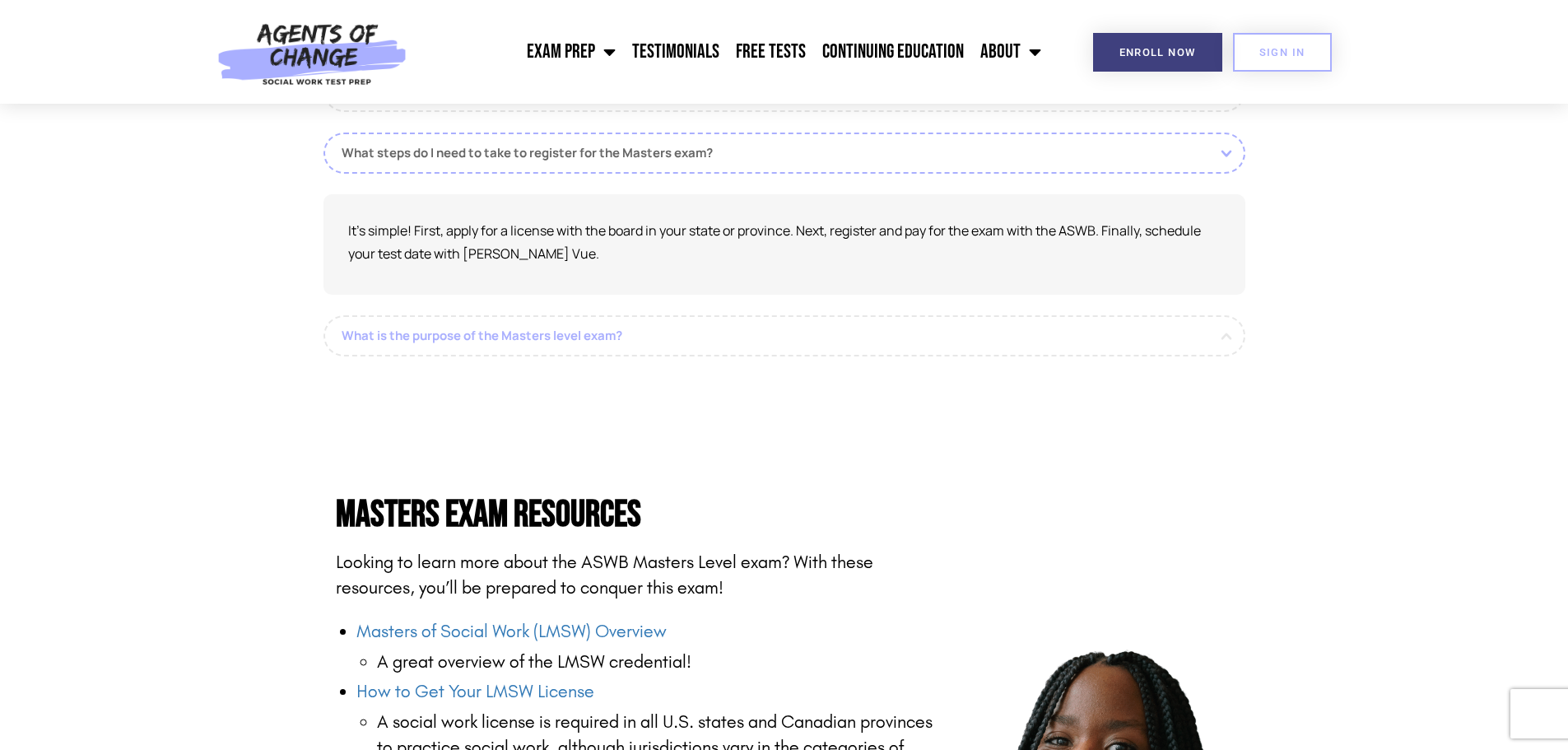
click at [738, 339] on link "What is the purpose of the Masters level exam?" at bounding box center [784, 335] width 922 height 41
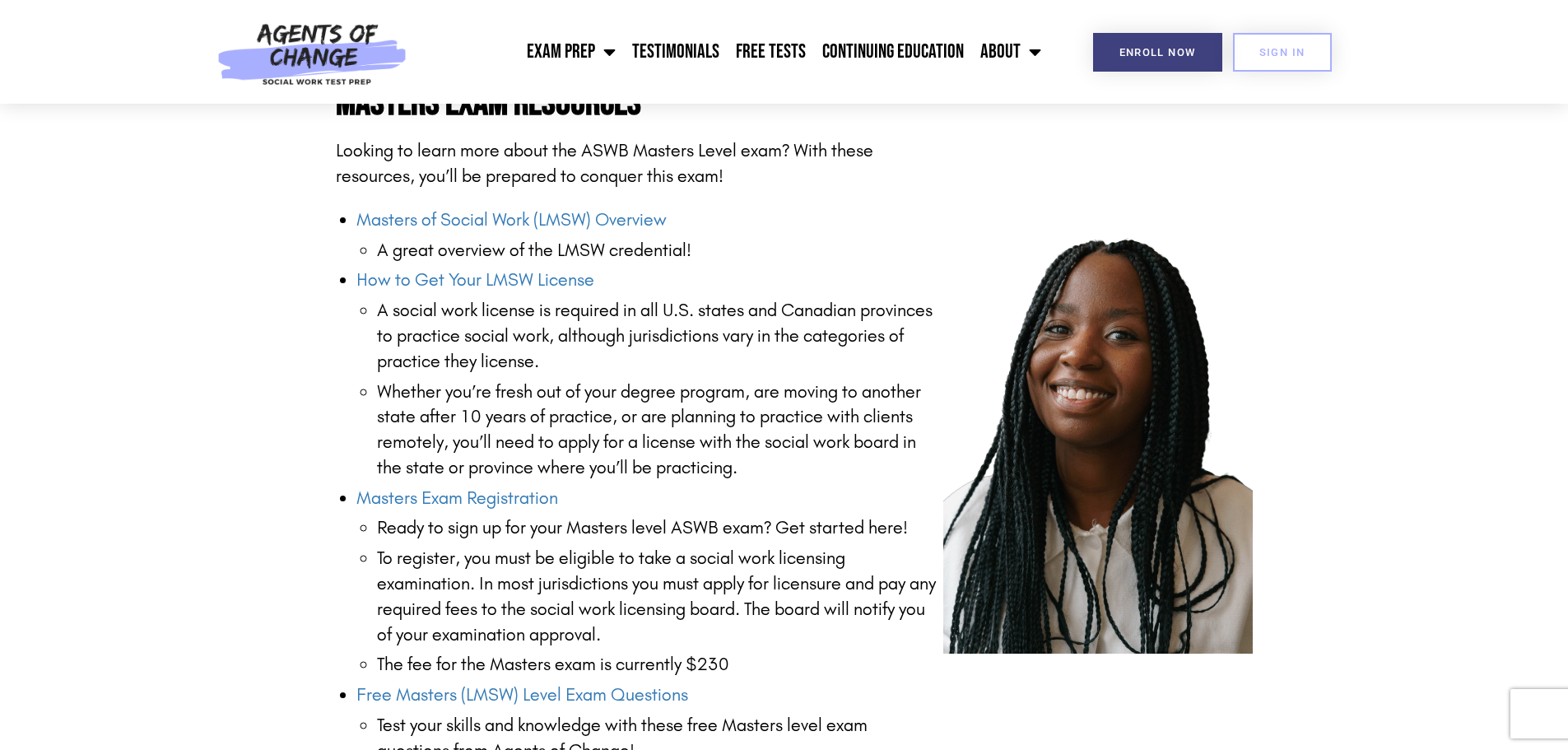
scroll to position [2057, 0]
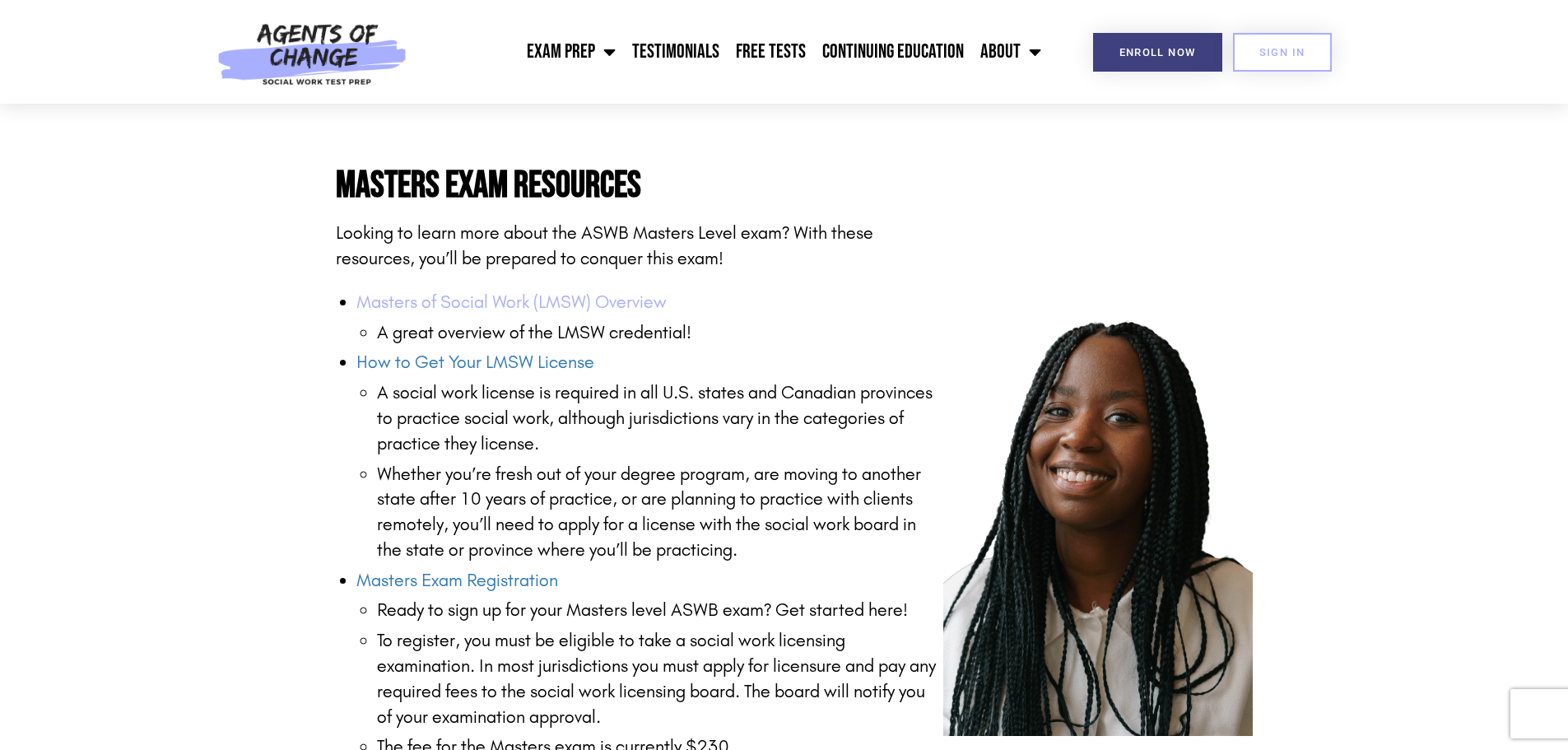
click at [507, 301] on link "Masters of Social Work (LMSW) Overview" at bounding box center [511, 301] width 310 height 21
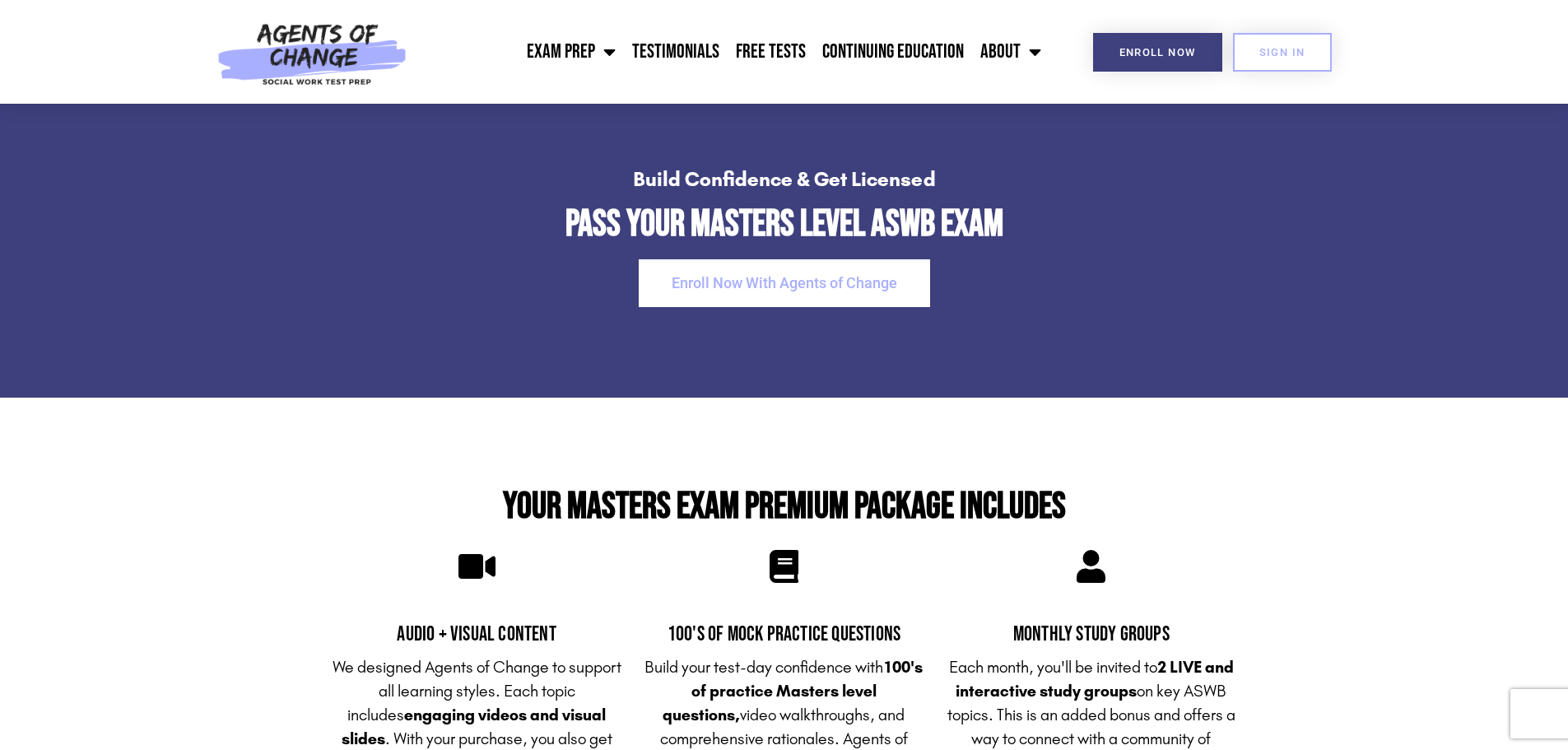
scroll to position [3374, 0]
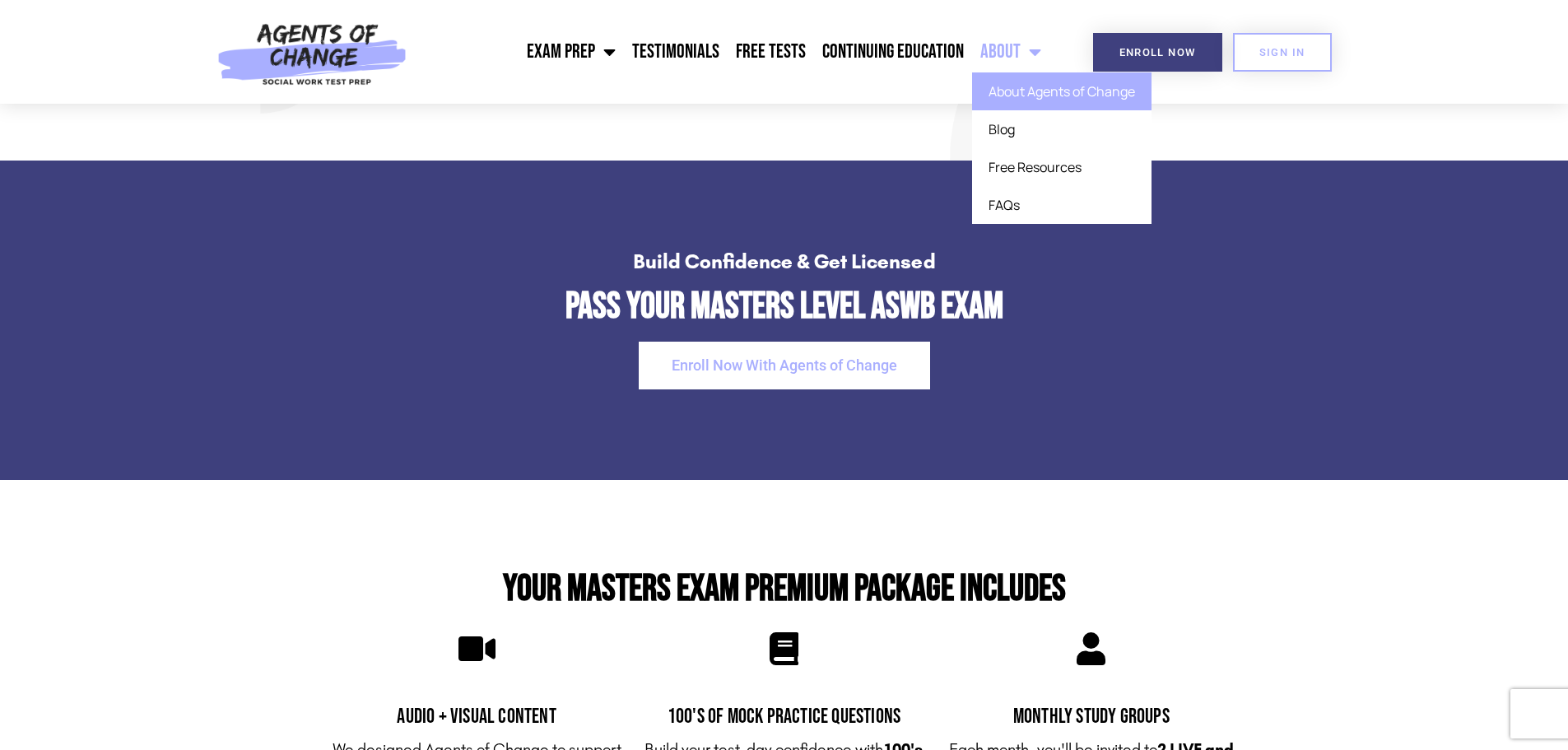
click at [1050, 86] on link "About Agents of Change" at bounding box center [1062, 91] width 179 height 38
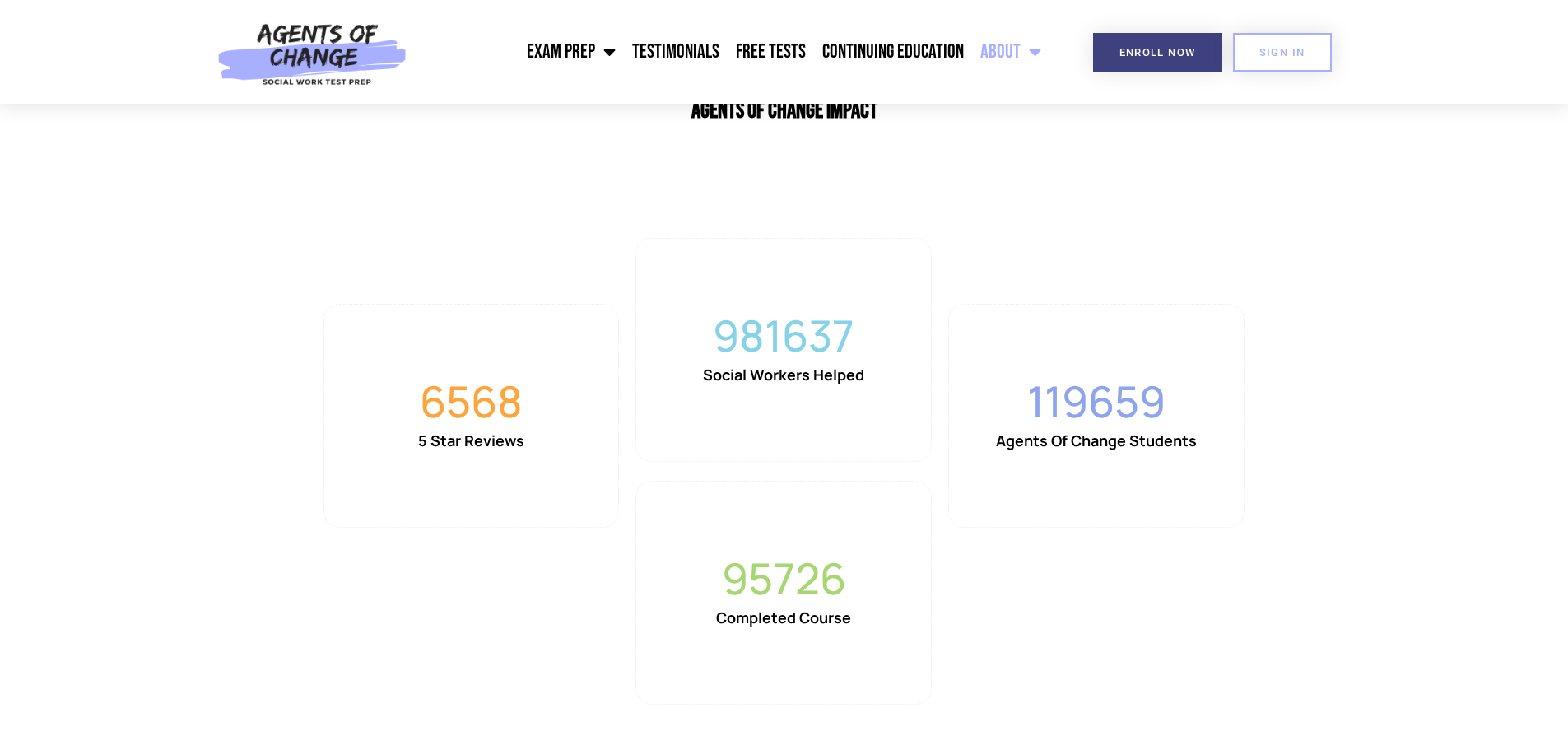
scroll to position [1234, 0]
